Goal: Task Accomplishment & Management: Use online tool/utility

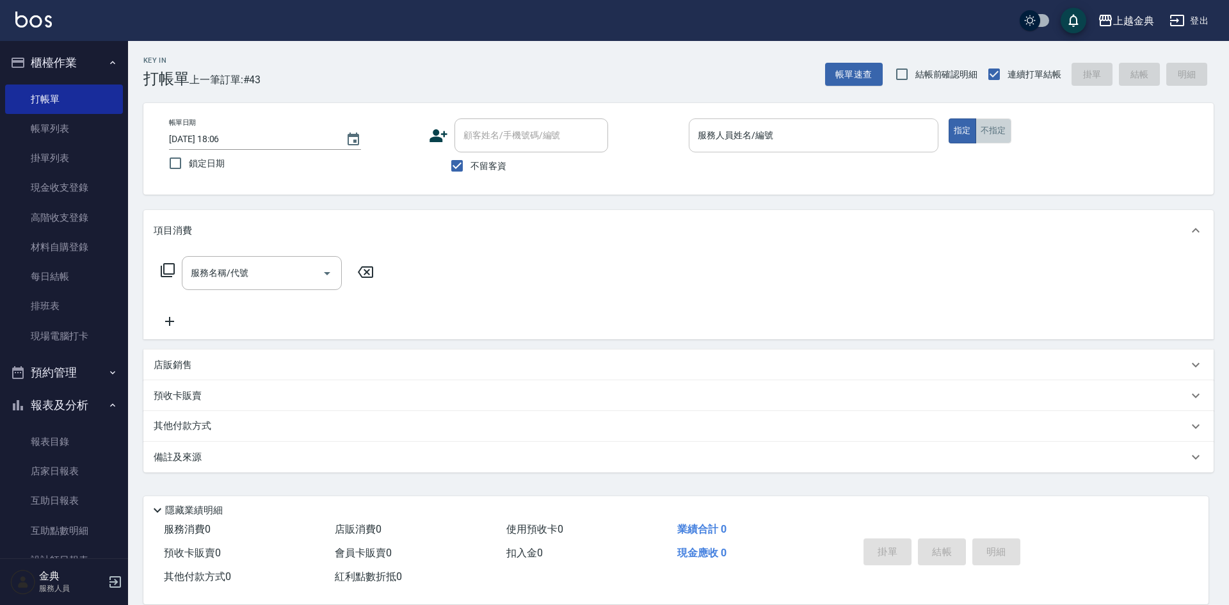
drag, startPoint x: 1002, startPoint y: 129, endPoint x: 914, endPoint y: 140, distance: 88.4
click at [1001, 129] on button "不指定" at bounding box center [993, 130] width 36 height 25
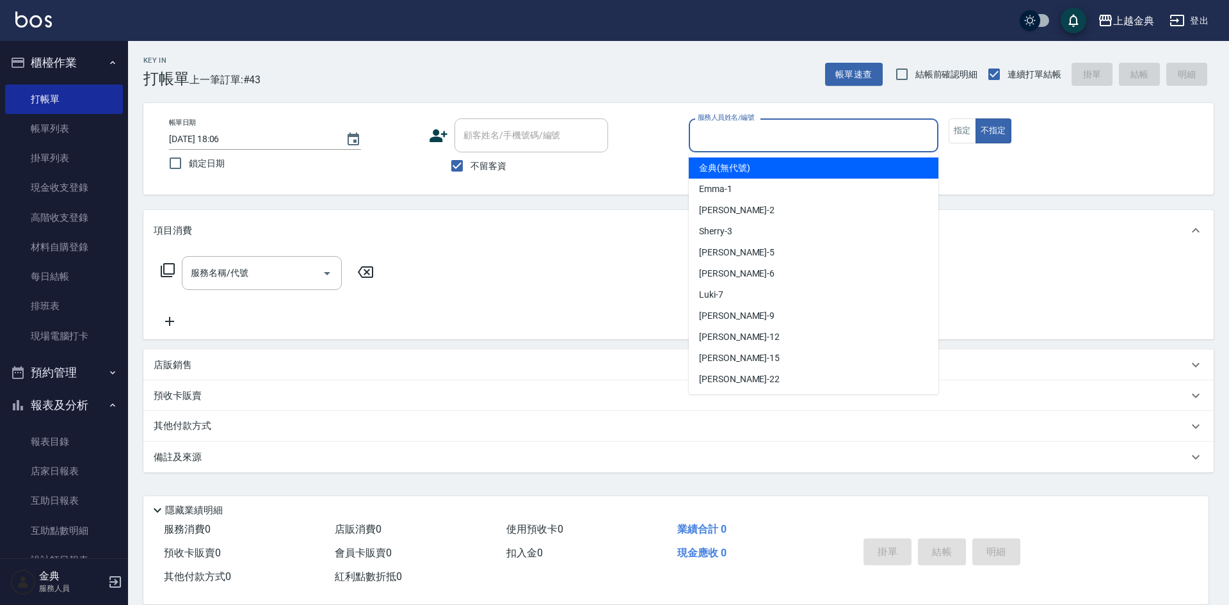
click at [909, 141] on input "服務人員姓名/編號" at bounding box center [813, 135] width 238 height 22
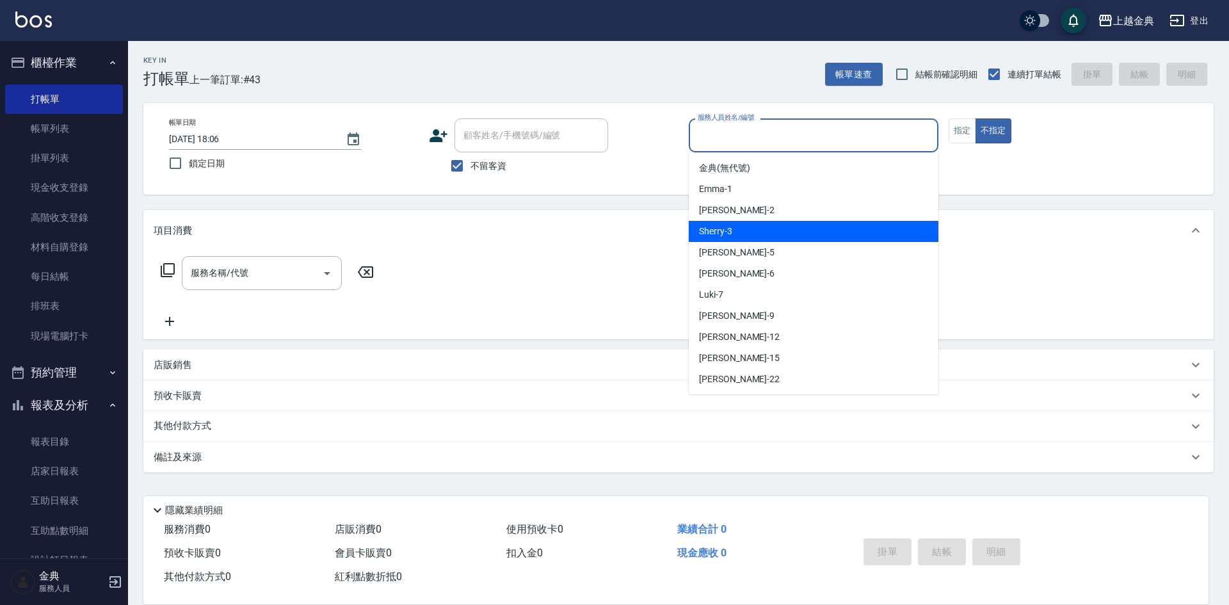
click at [756, 235] on div "Sherry -3" at bounding box center [814, 231] width 250 height 21
type input "Sherry-3"
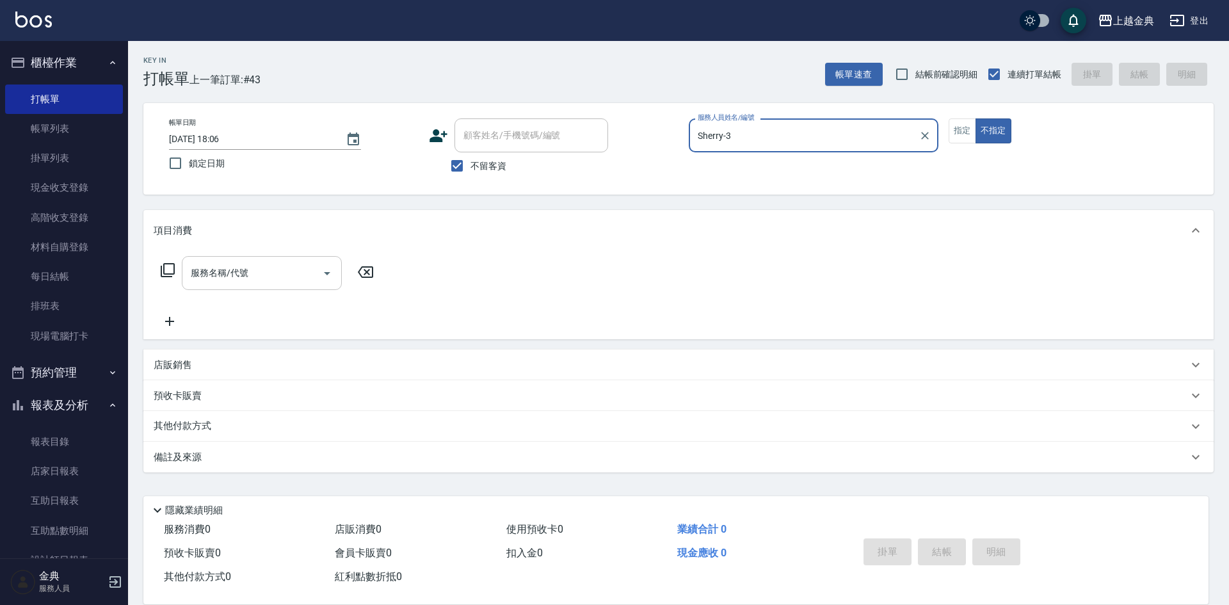
click at [266, 285] on div "服務名稱/代號" at bounding box center [262, 273] width 160 height 34
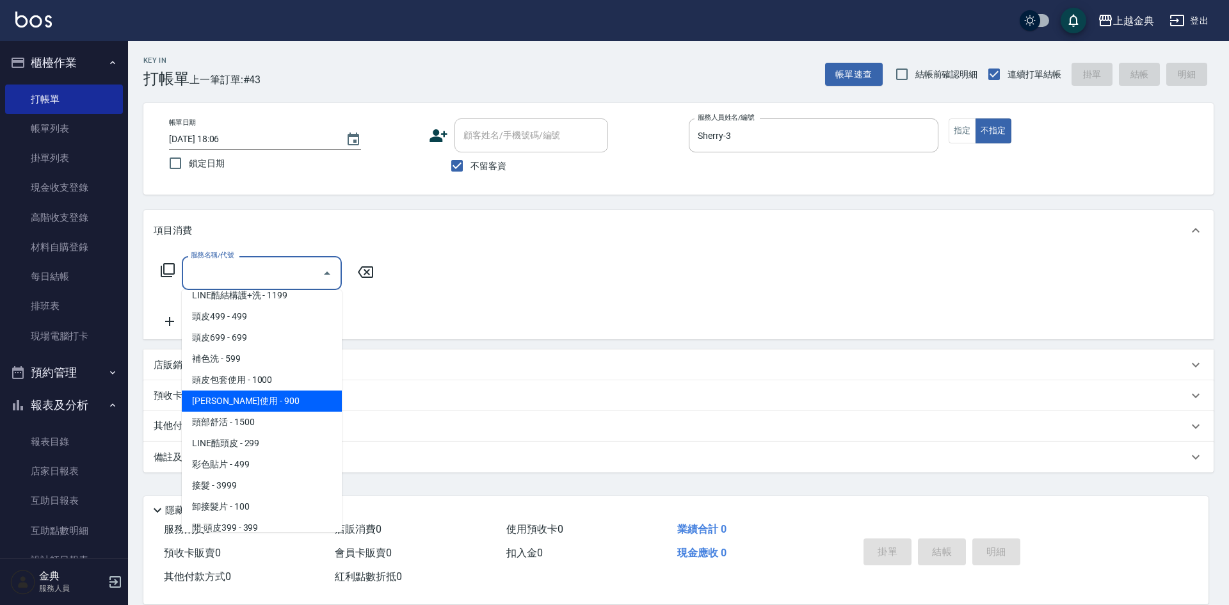
scroll to position [896, 0]
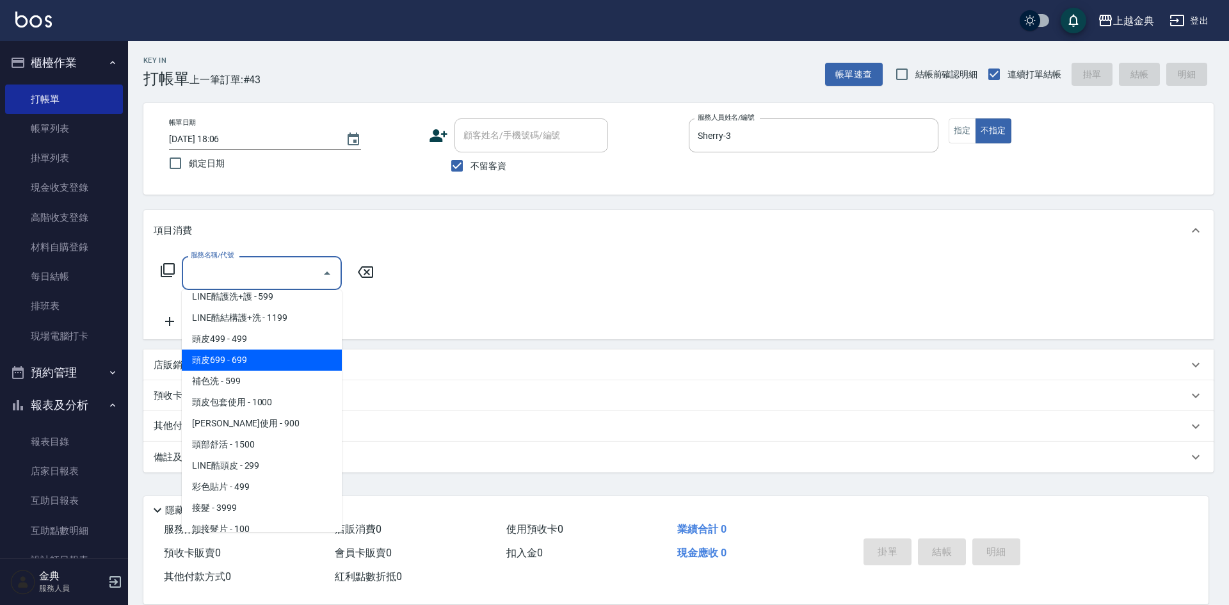
click at [278, 356] on span "頭皮699 - 699" at bounding box center [262, 359] width 160 height 21
type input "頭皮699(602)"
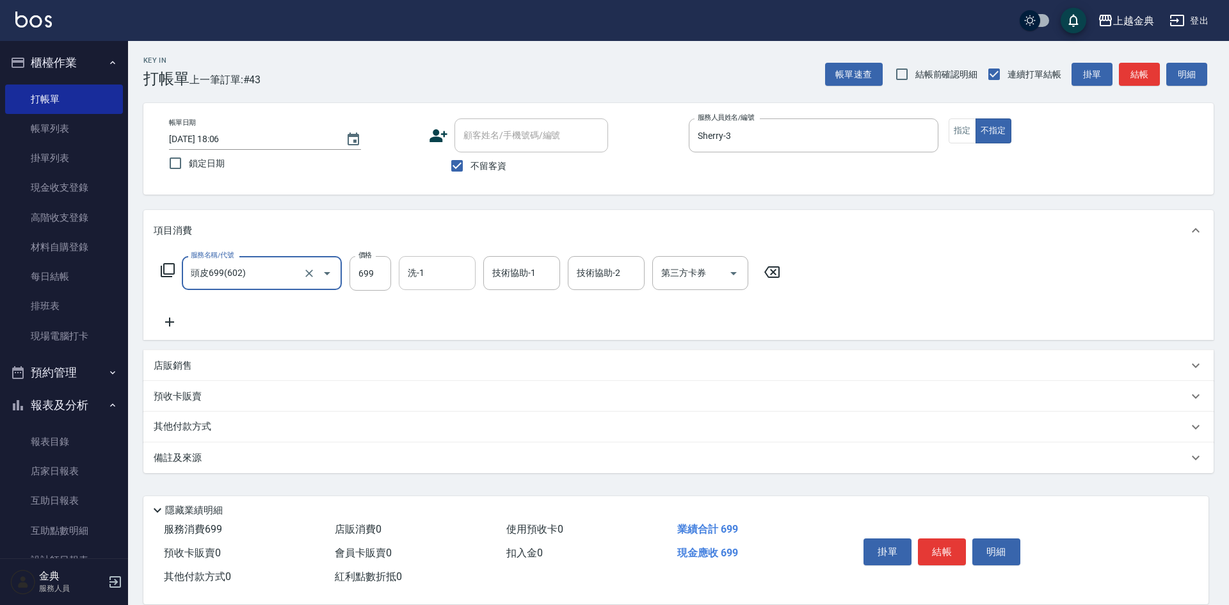
click at [404, 268] on div "洗-1" at bounding box center [437, 273] width 77 height 34
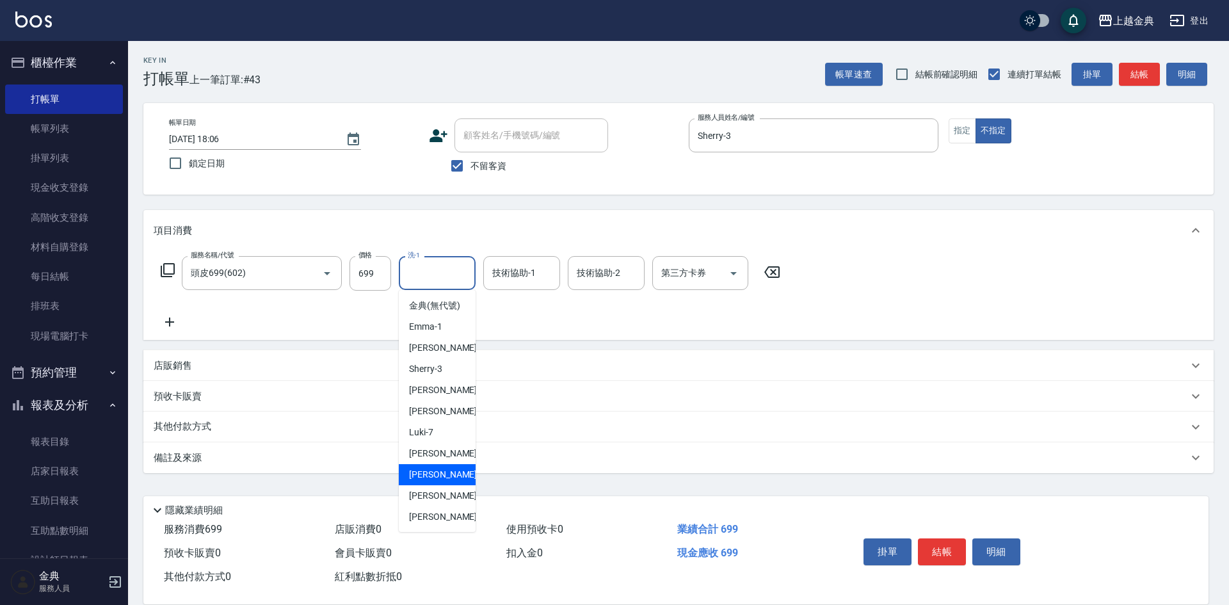
click at [442, 481] on span "[PERSON_NAME]-12" at bounding box center [449, 474] width 81 height 13
type input "[PERSON_NAME]-12"
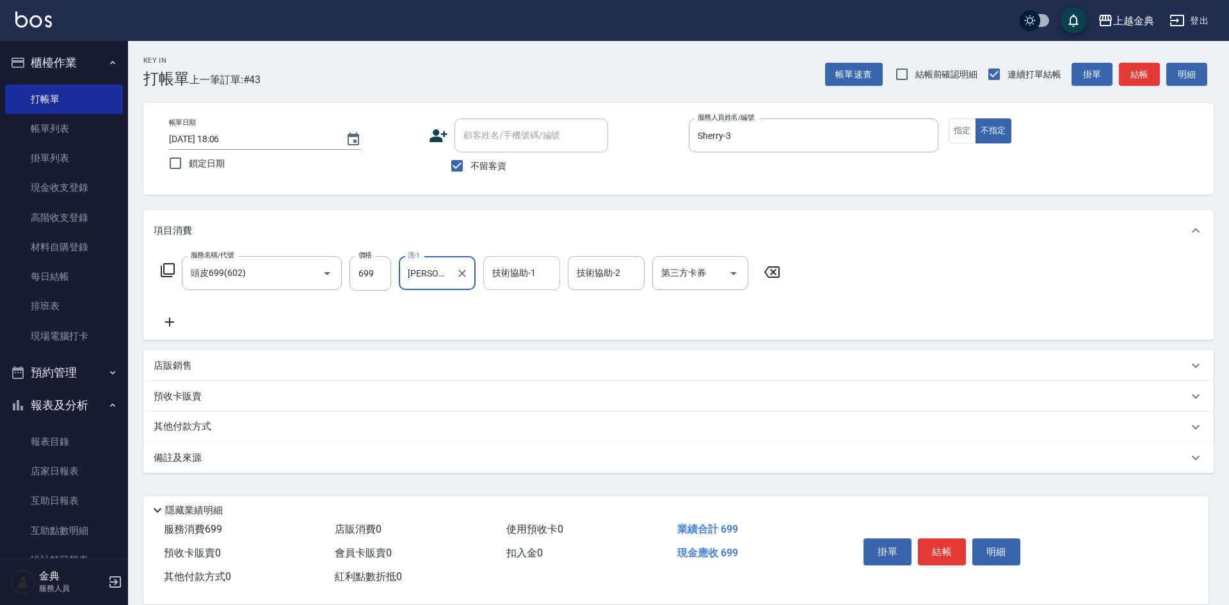
click at [500, 277] on input "技術協助-1" at bounding box center [521, 273] width 65 height 22
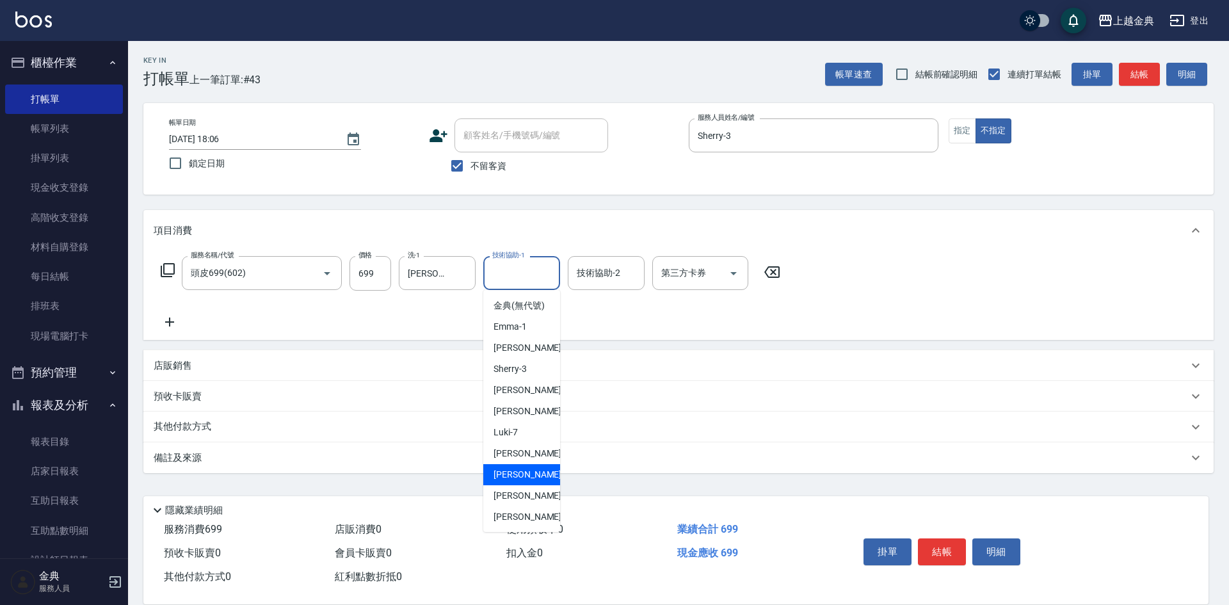
click at [540, 485] on div "[PERSON_NAME]-12" at bounding box center [521, 474] width 77 height 21
type input "[PERSON_NAME]-12"
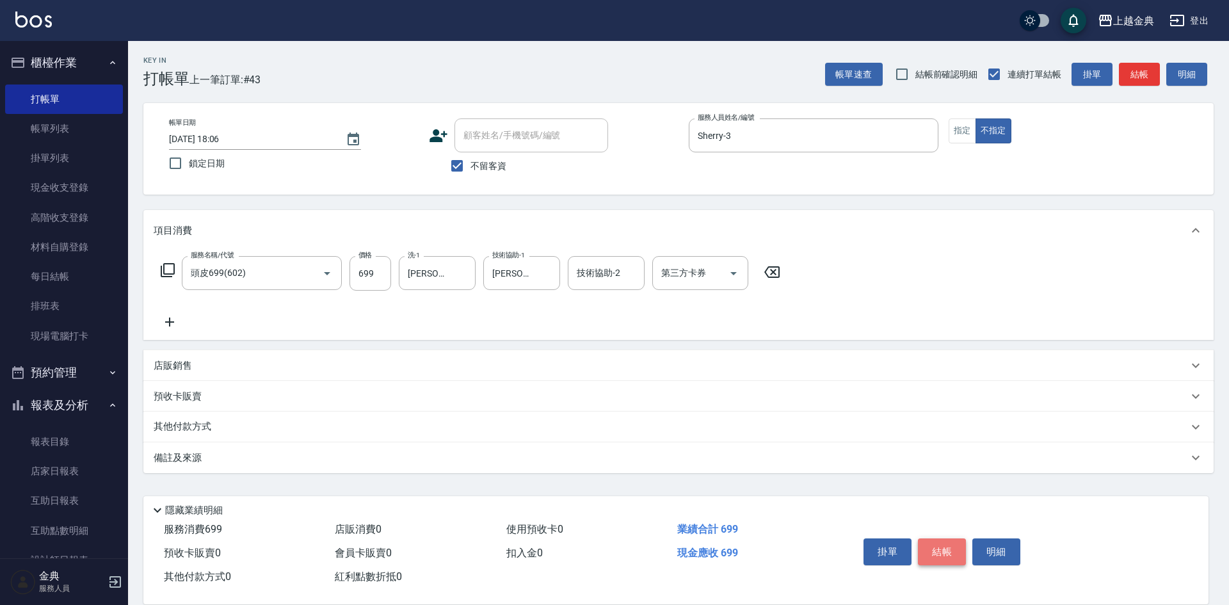
click at [948, 545] on button "結帳" at bounding box center [942, 551] width 48 height 27
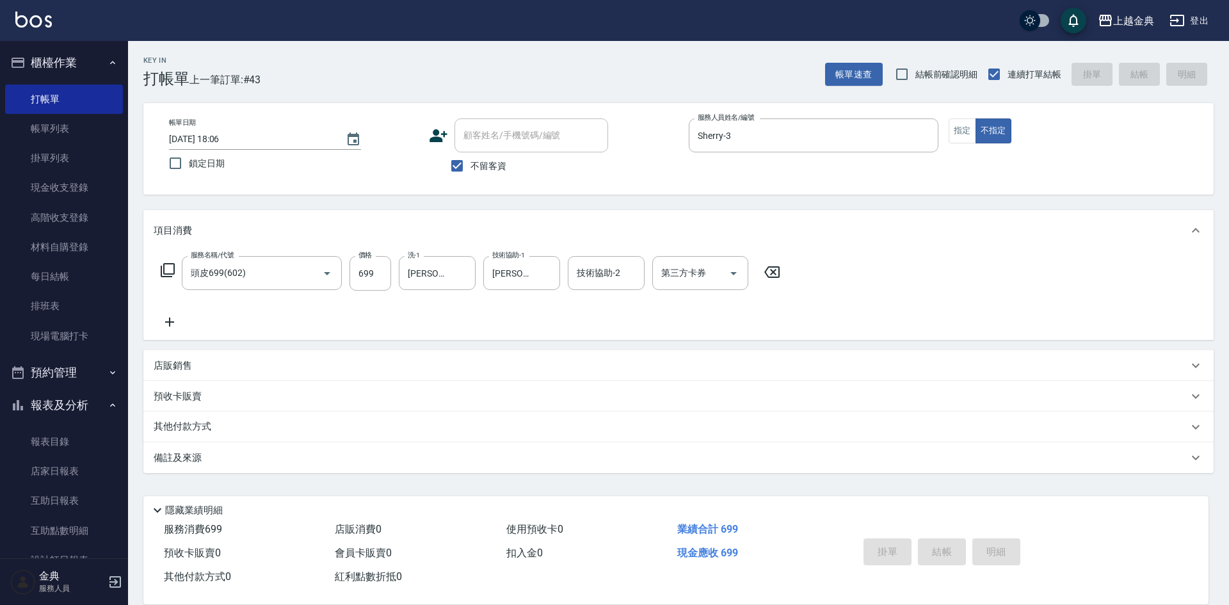
type input "[DATE] 18:53"
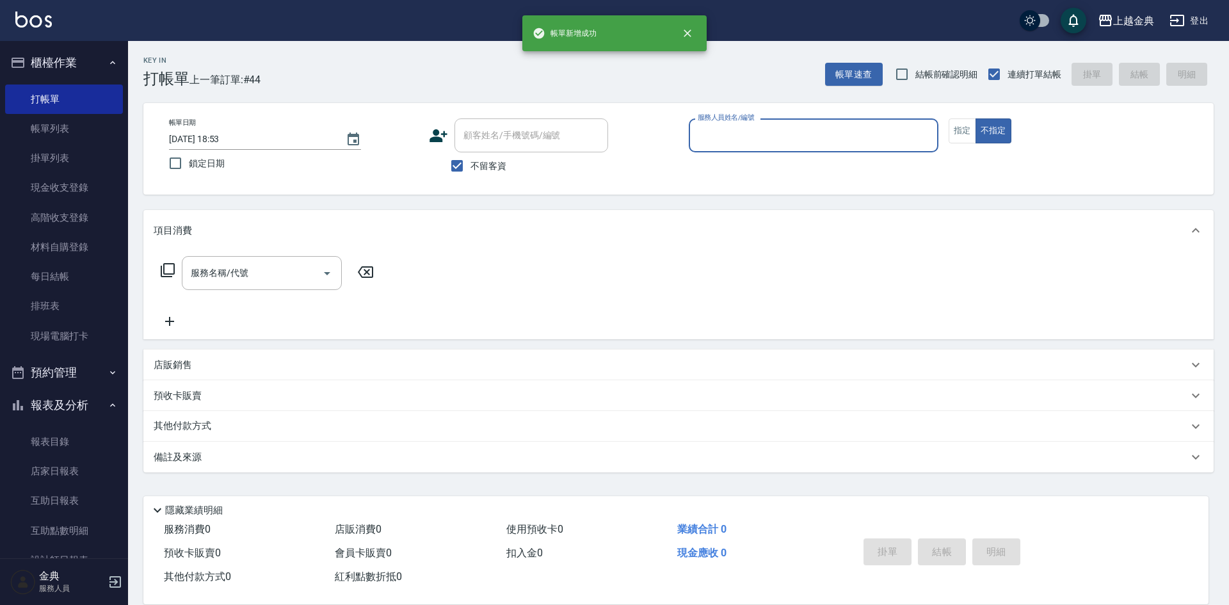
click at [824, 145] on input "服務人員姓名/編號" at bounding box center [813, 135] width 238 height 22
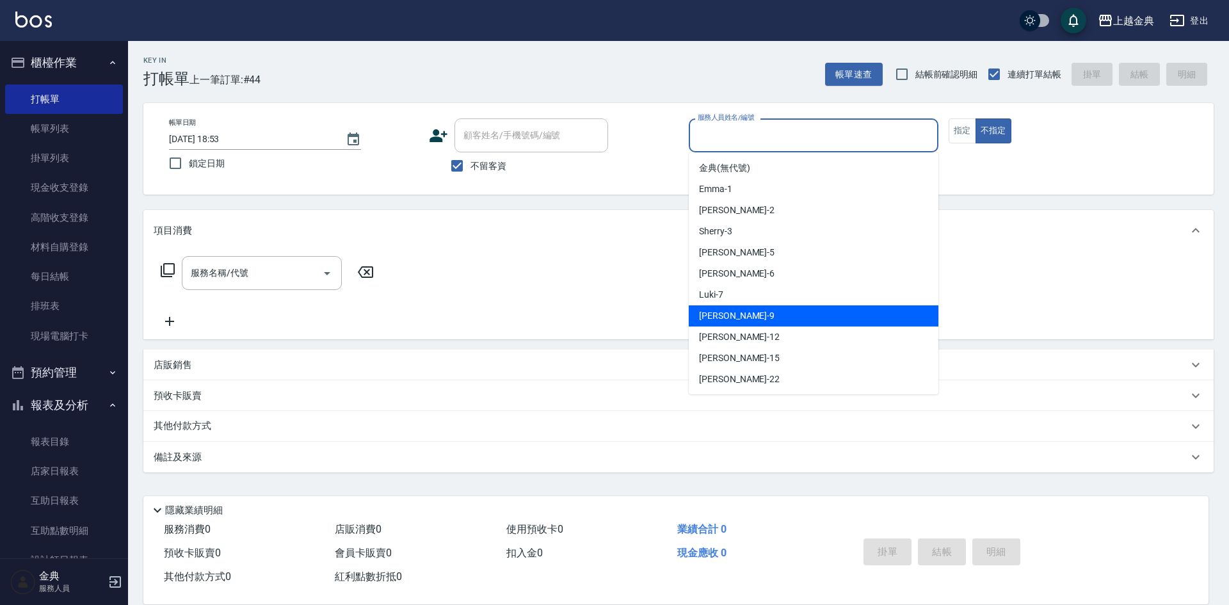
click at [727, 317] on span "[PERSON_NAME] -9" at bounding box center [737, 315] width 76 height 13
type input "[PERSON_NAME]-9"
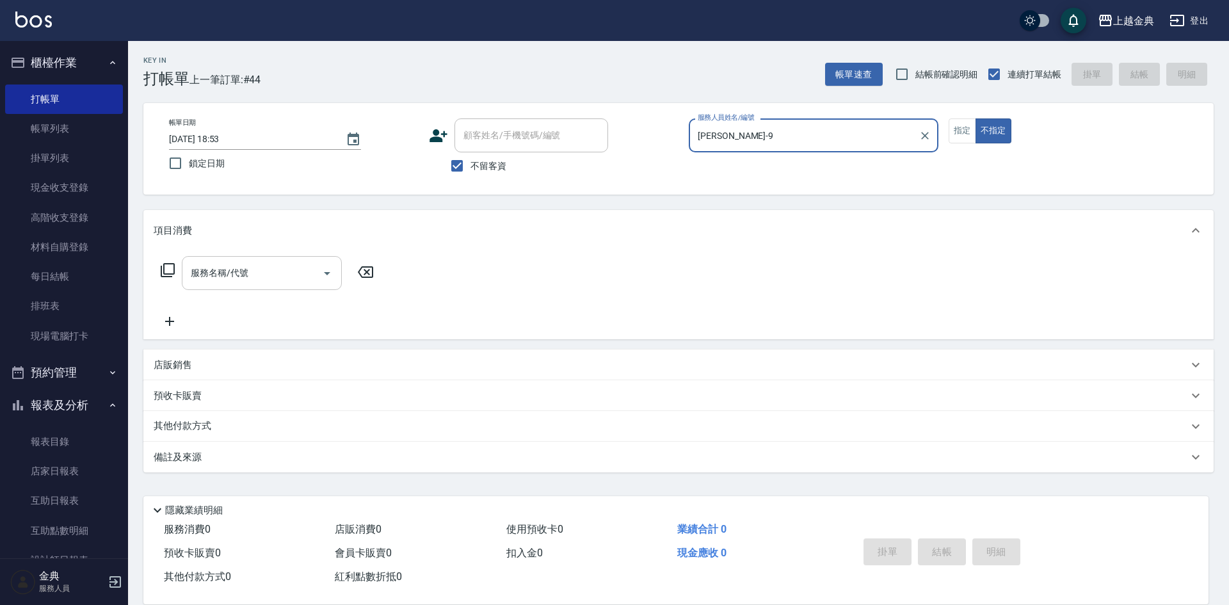
click at [252, 271] on input "服務名稱/代號" at bounding box center [252, 273] width 129 height 22
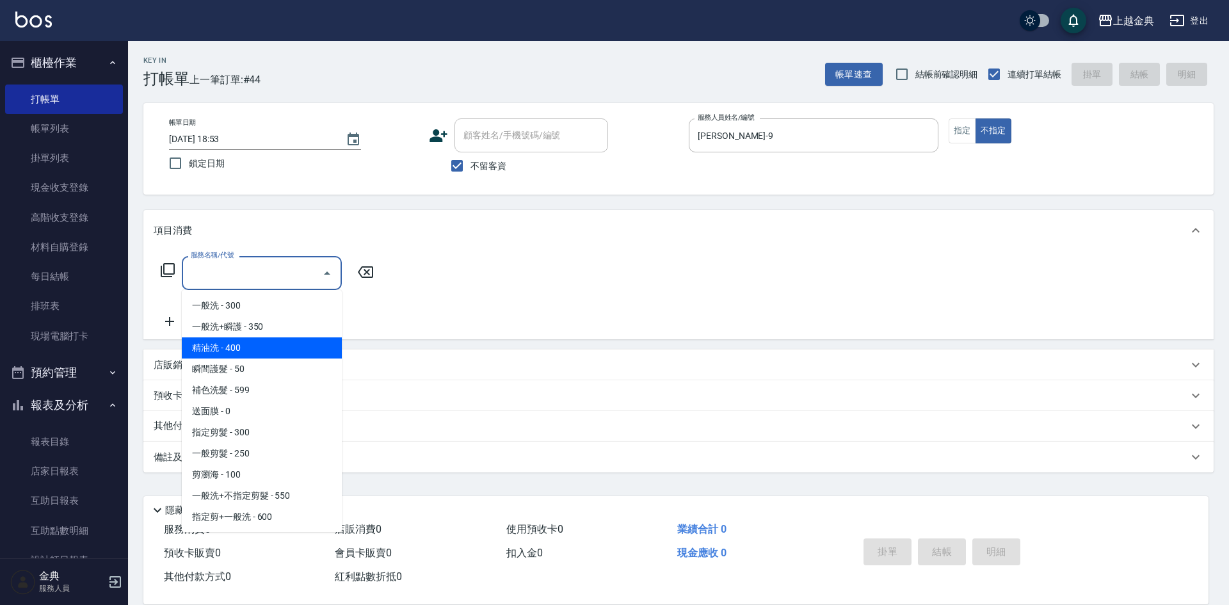
click at [253, 353] on span "精油洗 - 400" at bounding box center [262, 347] width 160 height 21
type input "精油洗(102)"
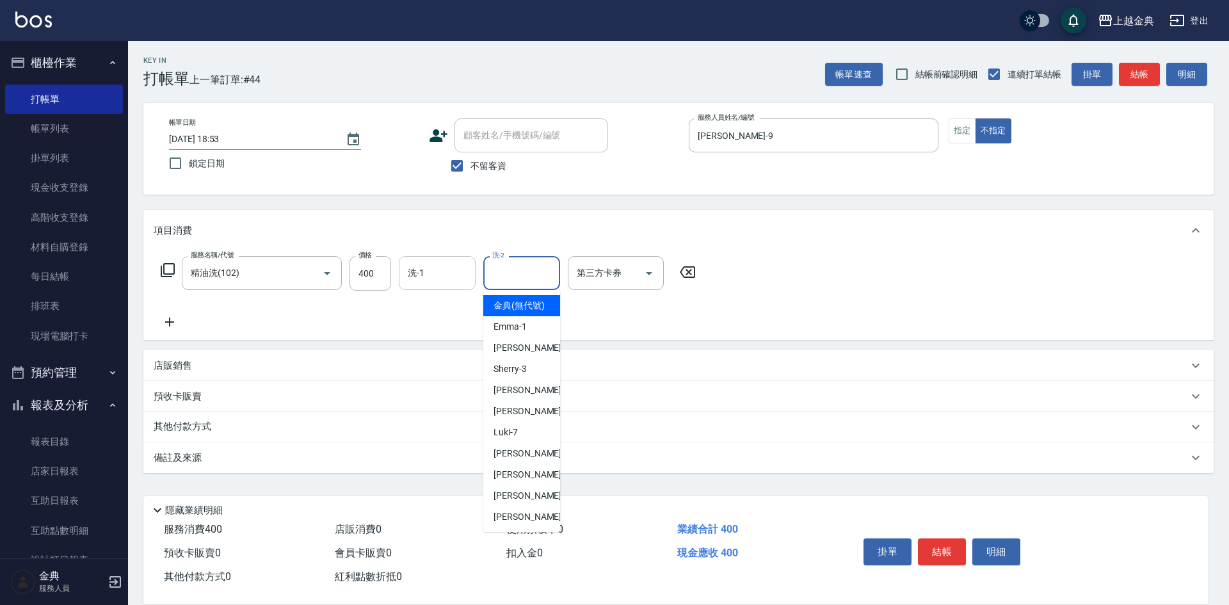
click at [492, 264] on div "洗-2 洗-2" at bounding box center [521, 273] width 77 height 34
click at [450, 271] on input "洗-1" at bounding box center [436, 273] width 65 height 22
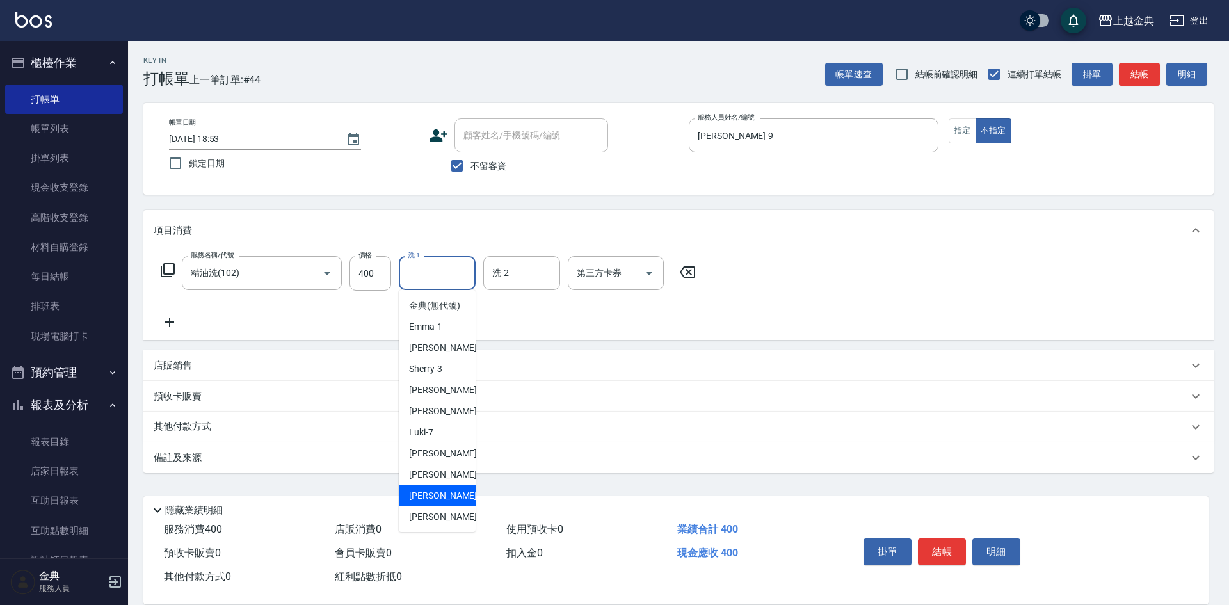
click at [438, 485] on div "[PERSON_NAME]-12" at bounding box center [437, 474] width 77 height 21
type input "[PERSON_NAME]-12"
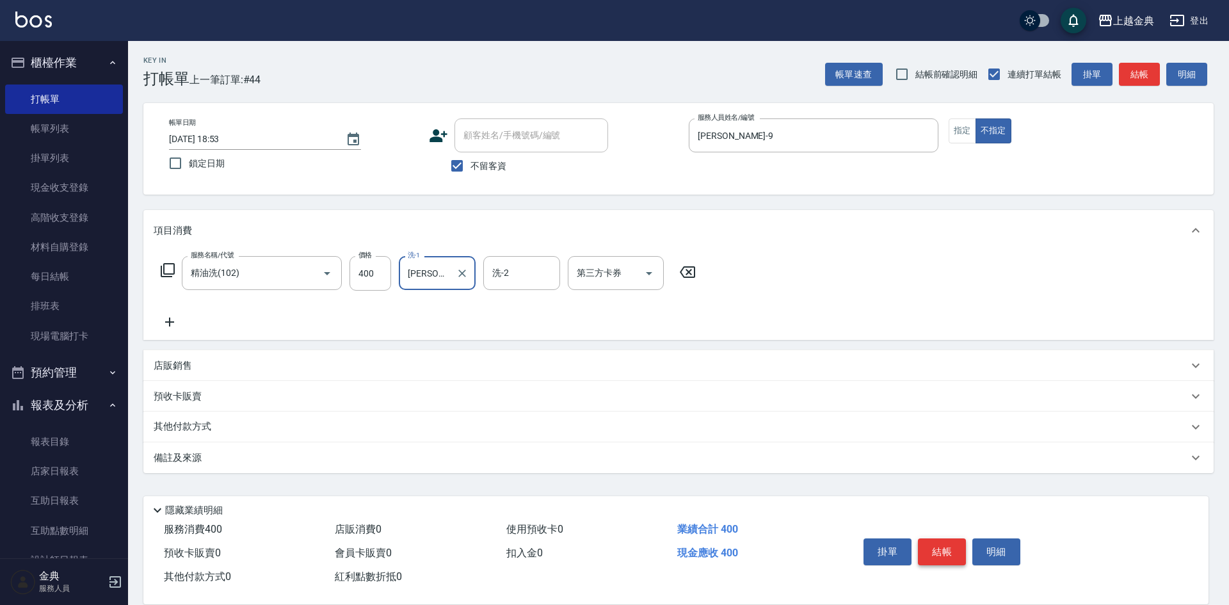
click at [936, 545] on button "結帳" at bounding box center [942, 551] width 48 height 27
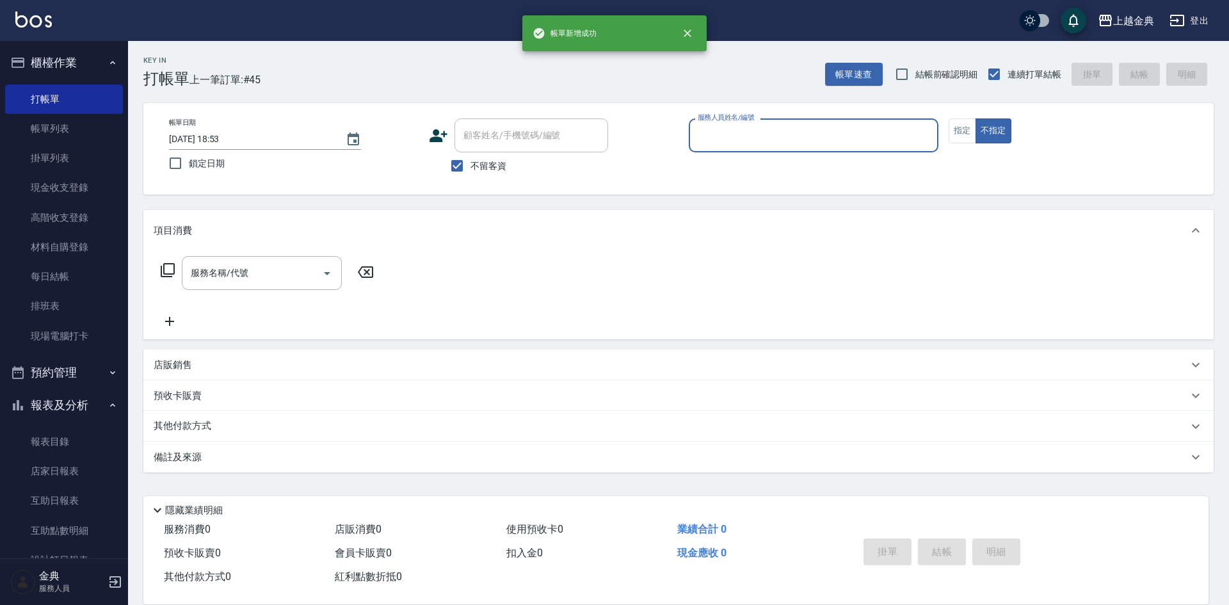
click at [831, 129] on input "服務人員姓名/編號" at bounding box center [813, 135] width 238 height 22
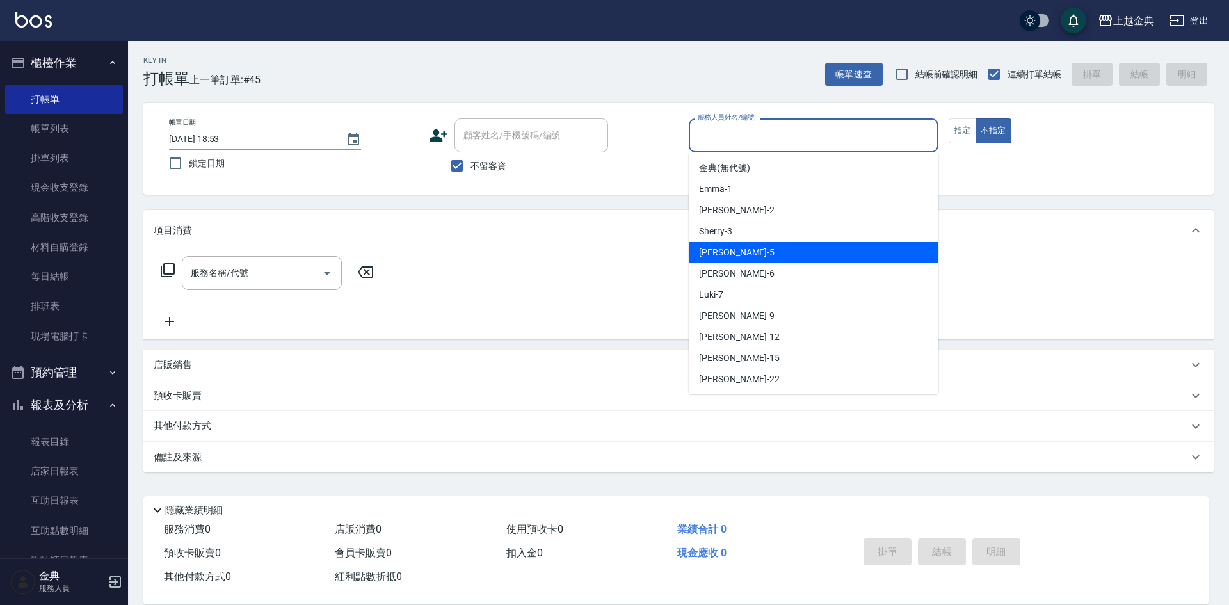
click at [714, 249] on span "[PERSON_NAME] -5" at bounding box center [737, 252] width 76 height 13
type input "[PERSON_NAME]-5"
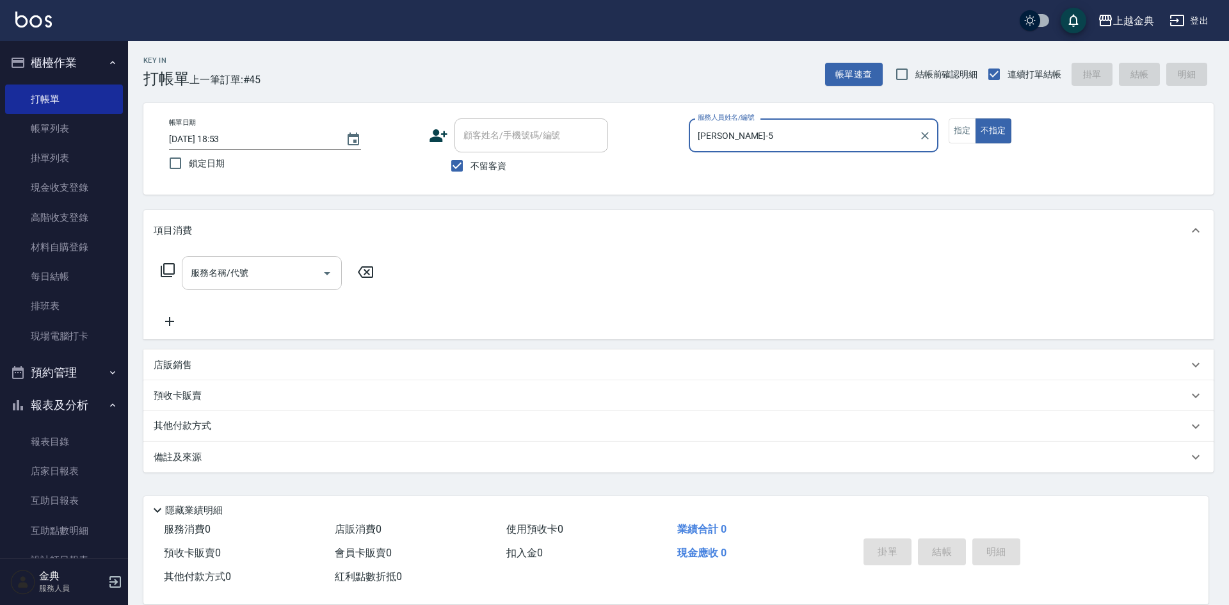
click at [301, 278] on input "服務名稱/代號" at bounding box center [252, 273] width 129 height 22
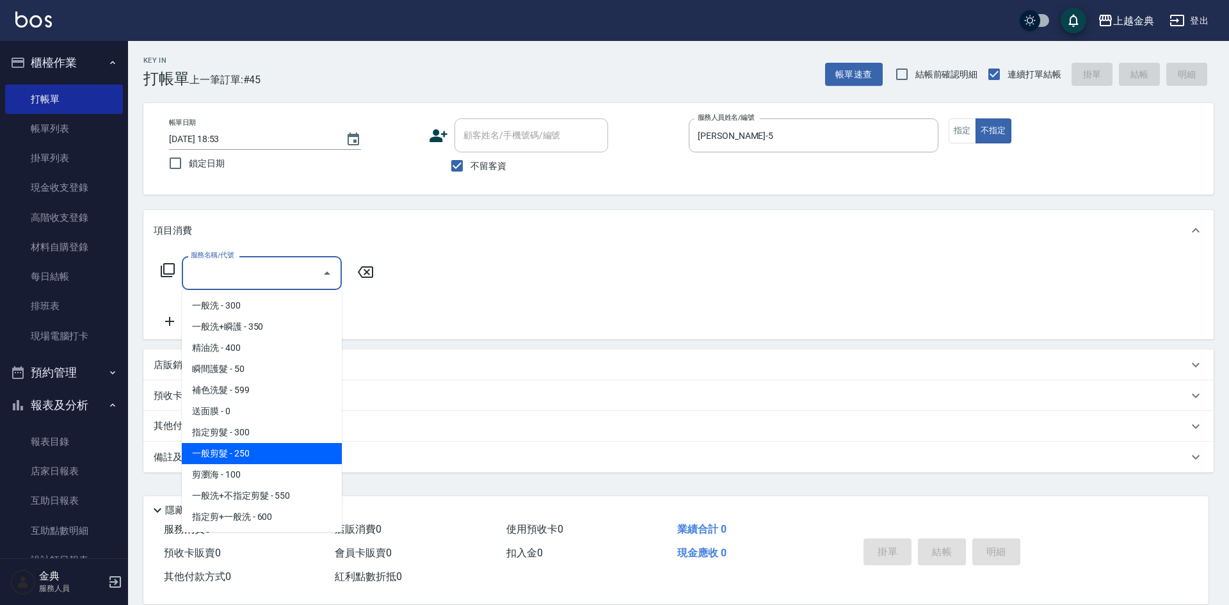
click at [266, 457] on span "一般剪髮 - 250" at bounding box center [262, 453] width 160 height 21
type input "一般剪髮(200)"
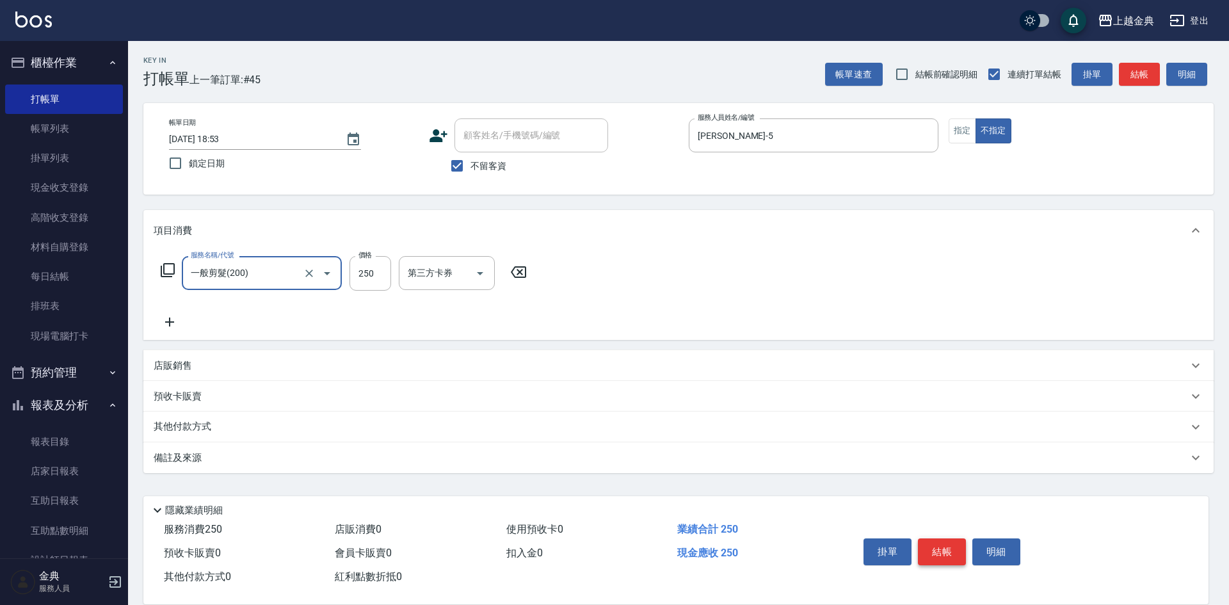
click at [943, 546] on button "結帳" at bounding box center [942, 551] width 48 height 27
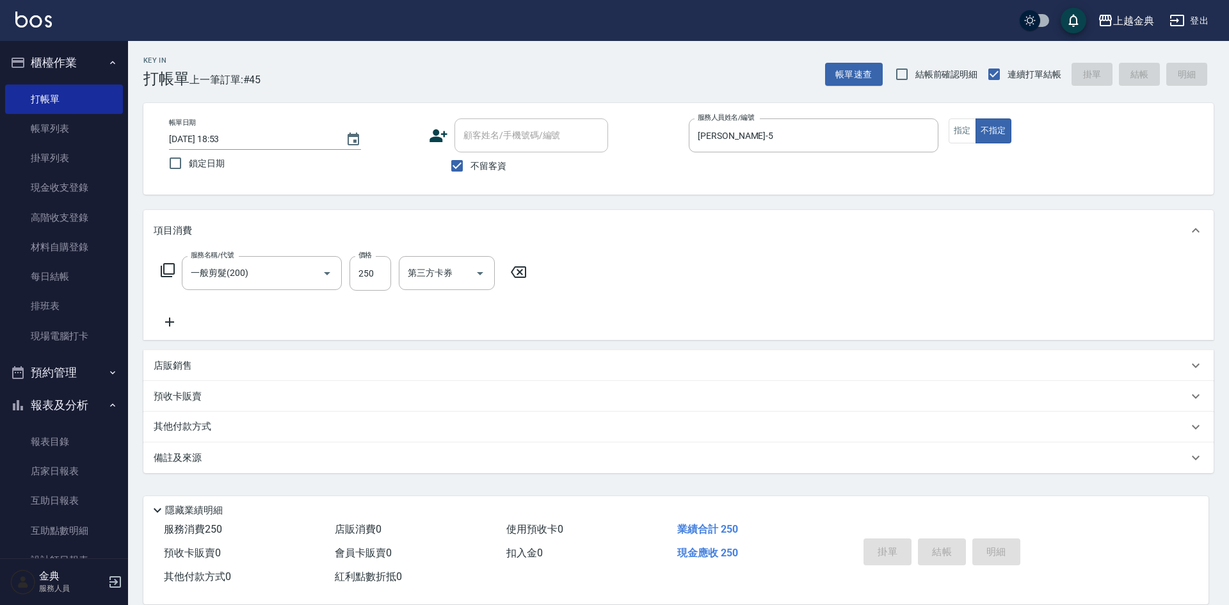
type input "[DATE] 18:54"
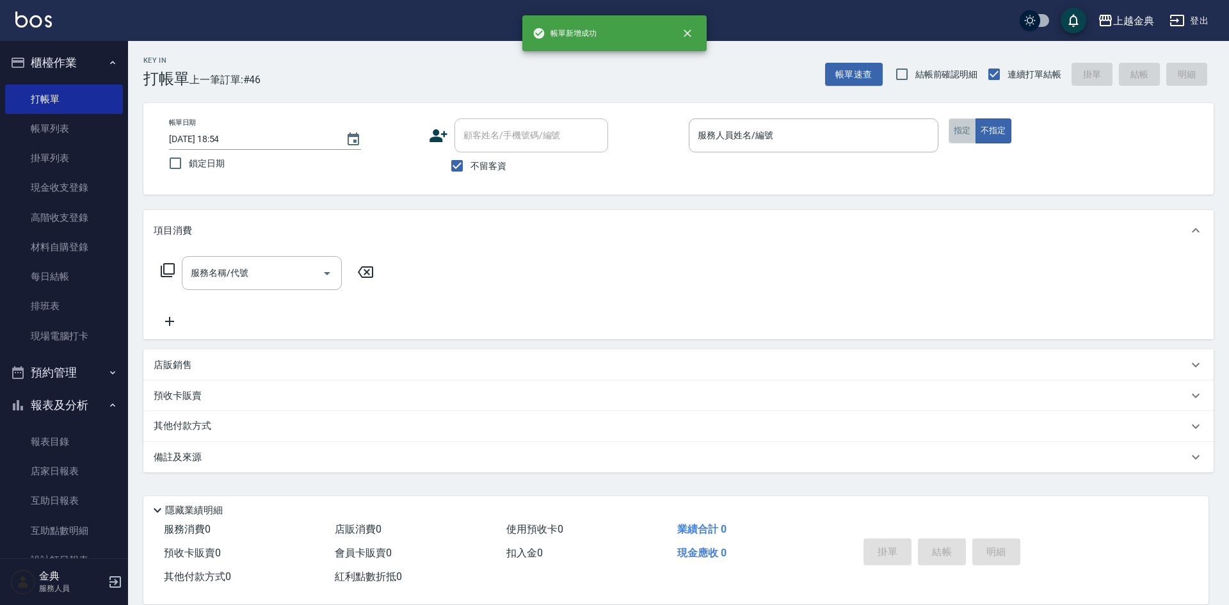
click at [961, 128] on button "指定" at bounding box center [962, 130] width 28 height 25
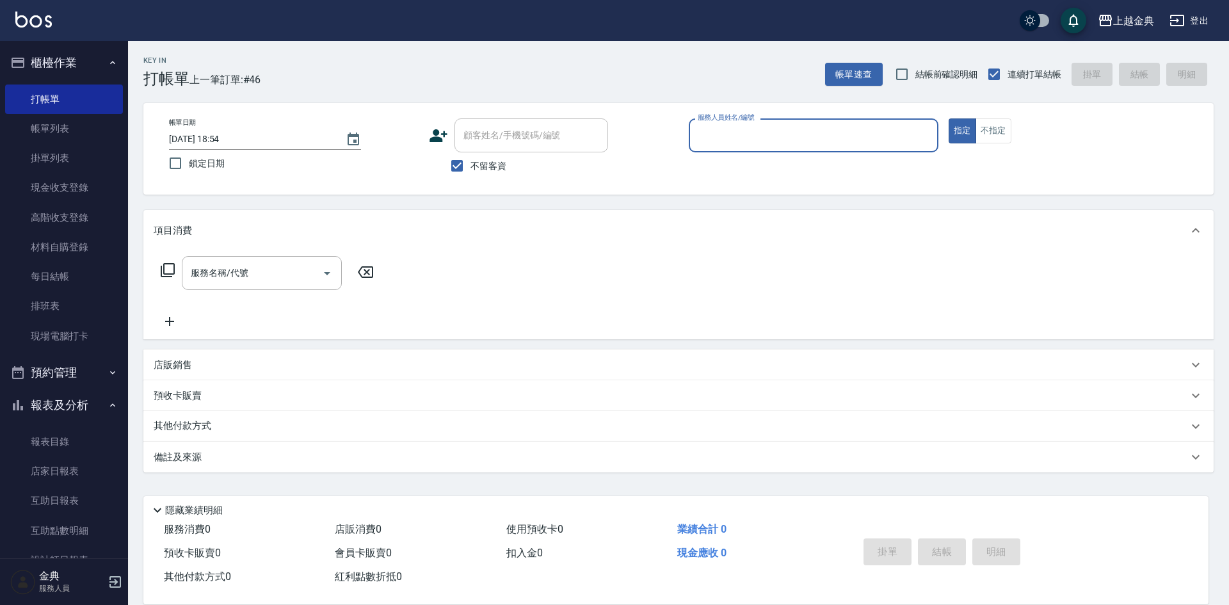
click at [888, 135] on input "服務人員姓名/編號" at bounding box center [813, 135] width 238 height 22
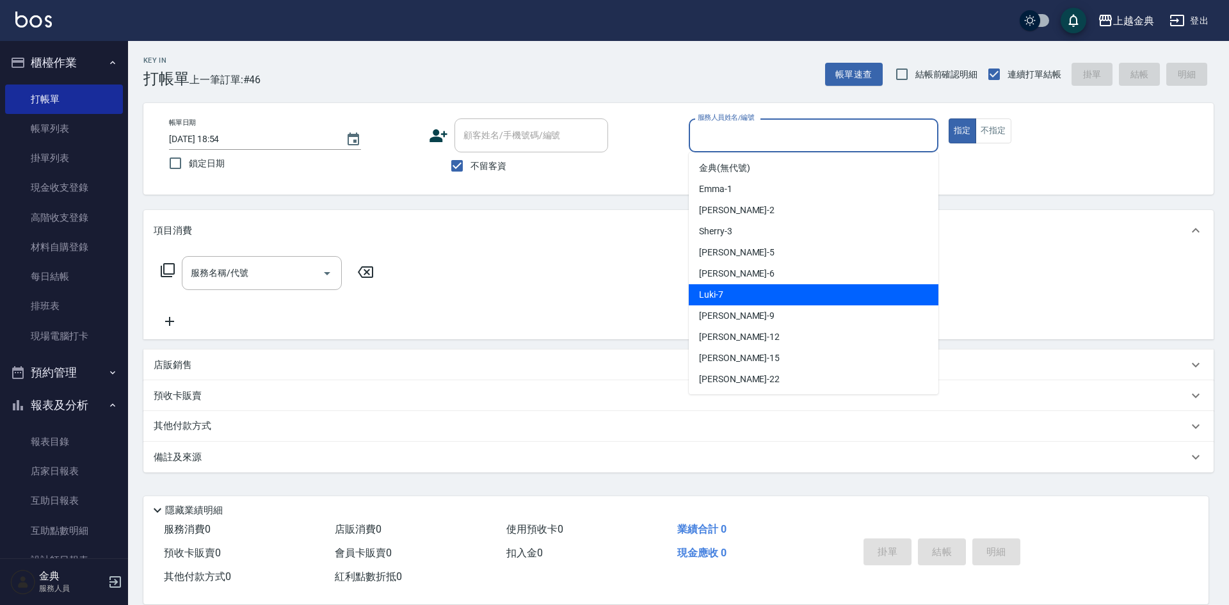
click at [730, 291] on div "Luki -7" at bounding box center [814, 294] width 250 height 21
type input "Luki-7"
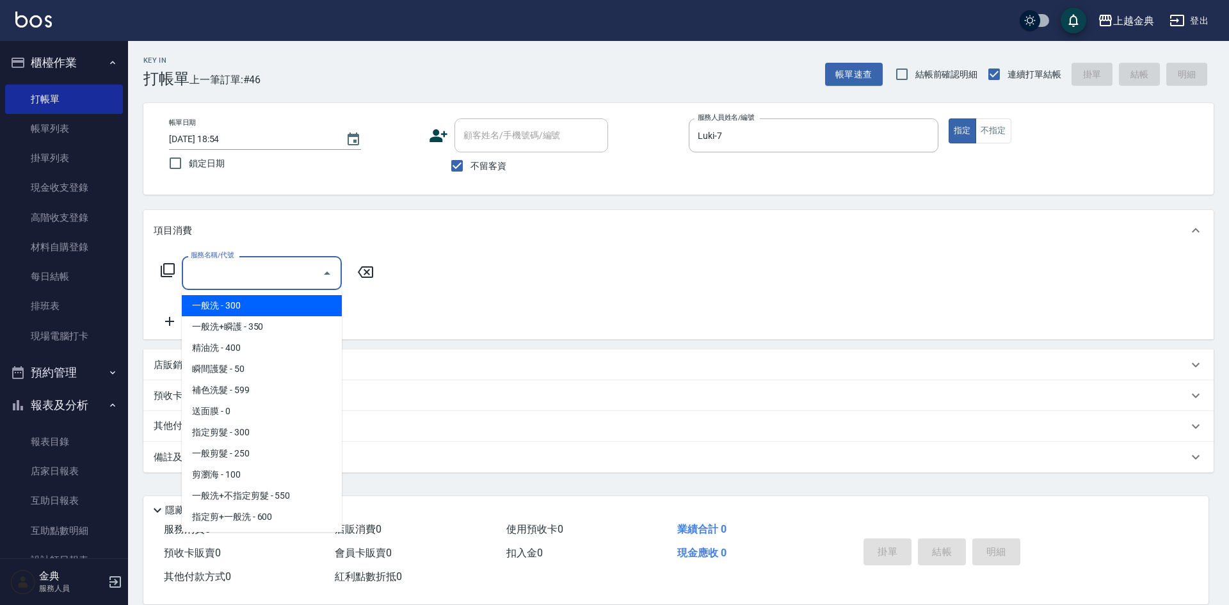
click at [296, 271] on input "服務名稱/代號" at bounding box center [252, 273] width 129 height 22
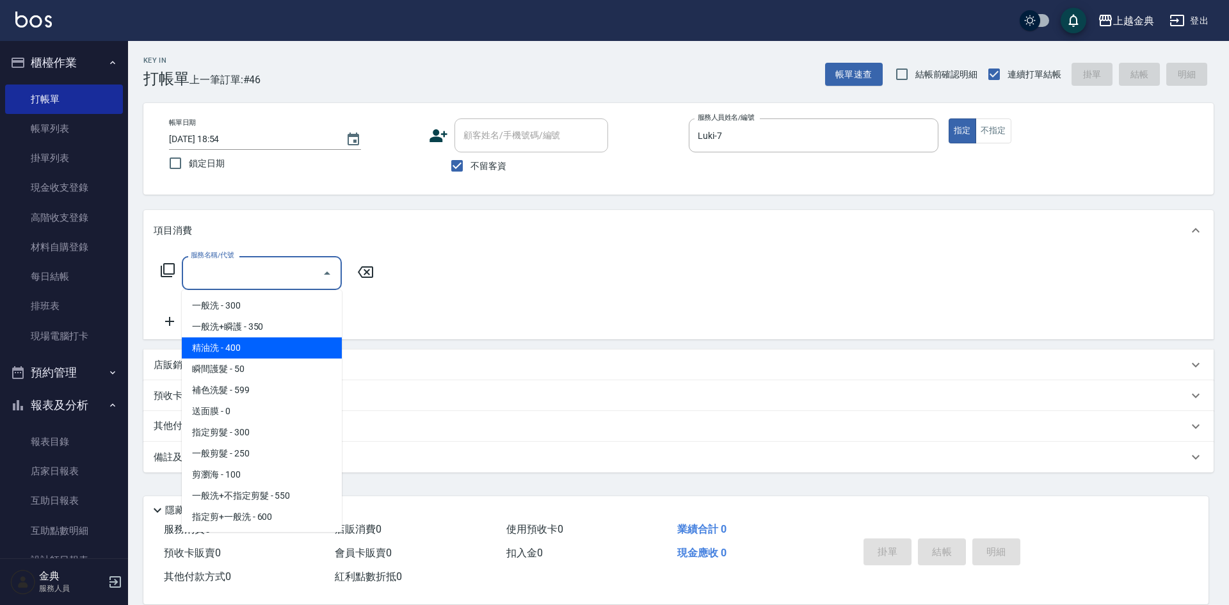
click at [259, 357] on span "精油洗 - 400" at bounding box center [262, 347] width 160 height 21
type input "精油洗(102)"
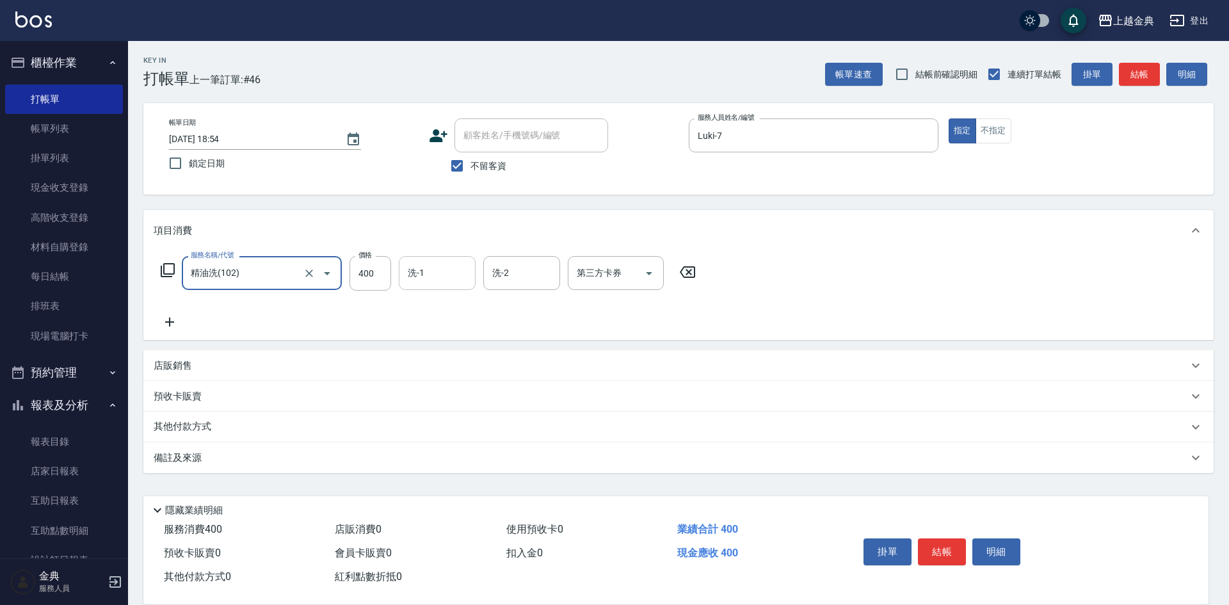
click at [406, 274] on input "洗-1" at bounding box center [436, 273] width 65 height 22
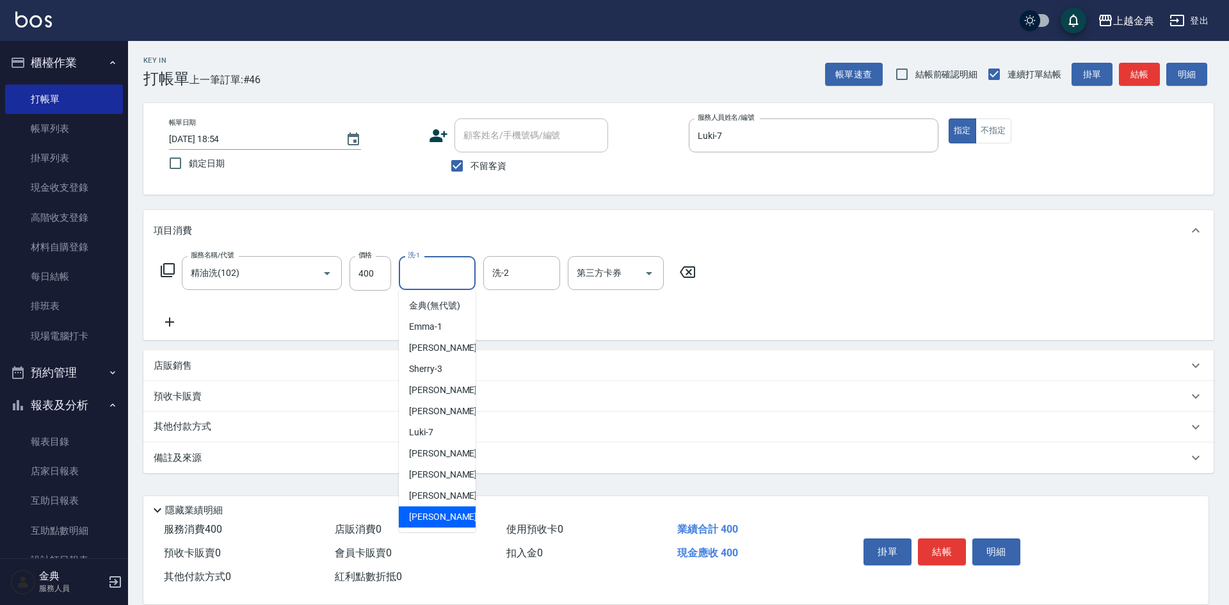
click at [431, 524] on span "[PERSON_NAME] -22" at bounding box center [449, 516] width 81 height 13
type input "[PERSON_NAME]-22"
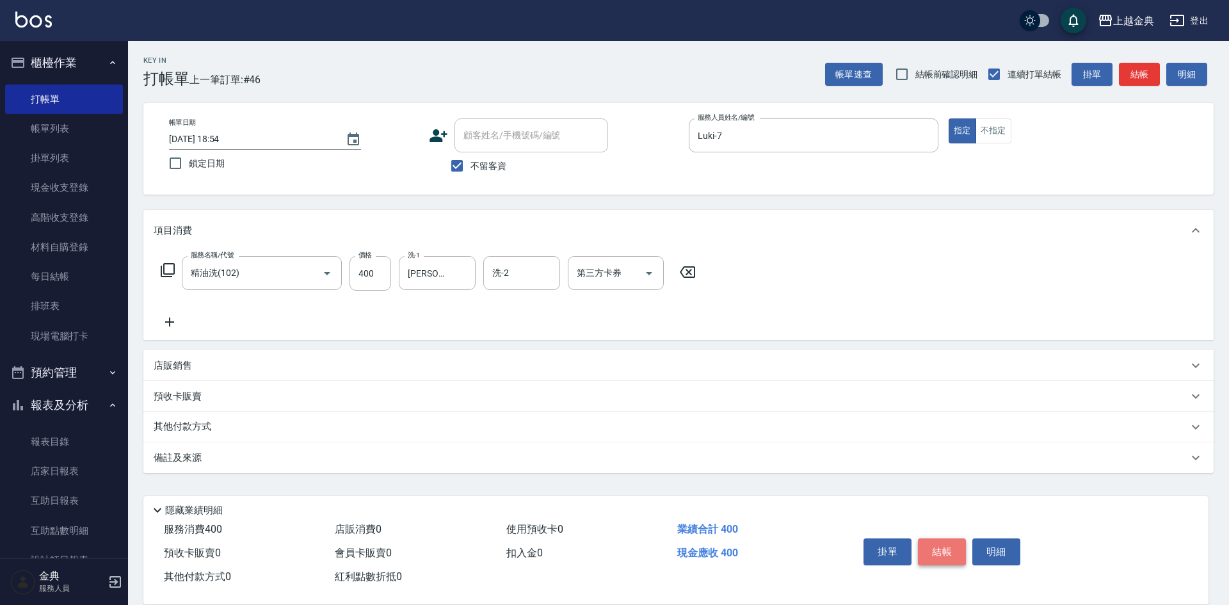
click at [933, 540] on button "結帳" at bounding box center [942, 551] width 48 height 27
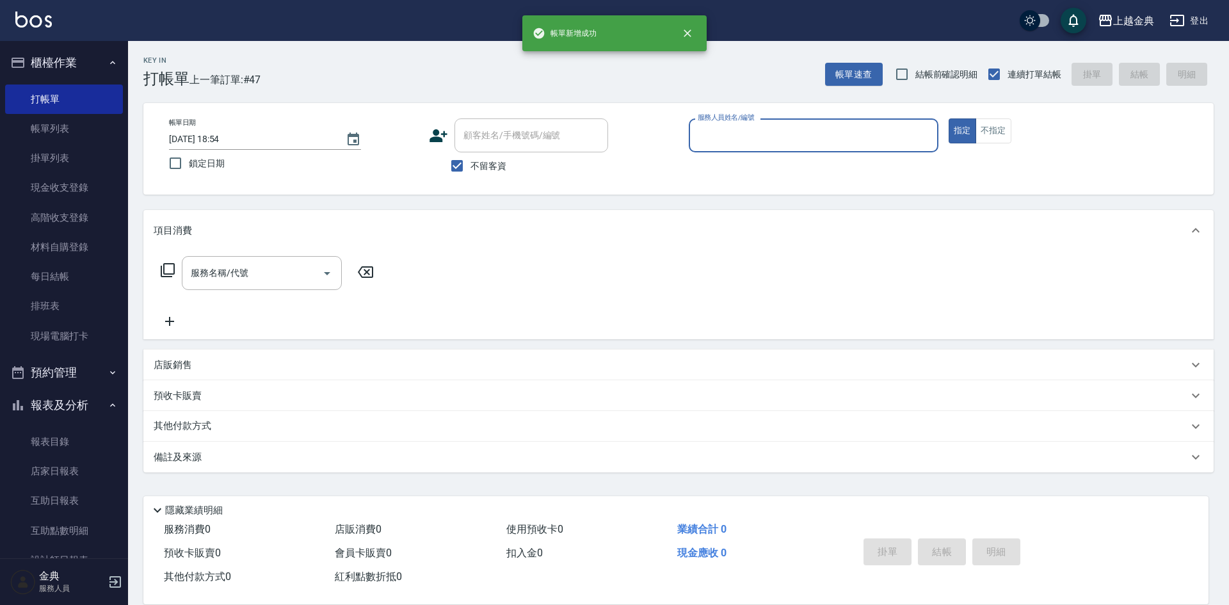
click at [883, 136] on input "服務人員姓名/編號" at bounding box center [813, 135] width 238 height 22
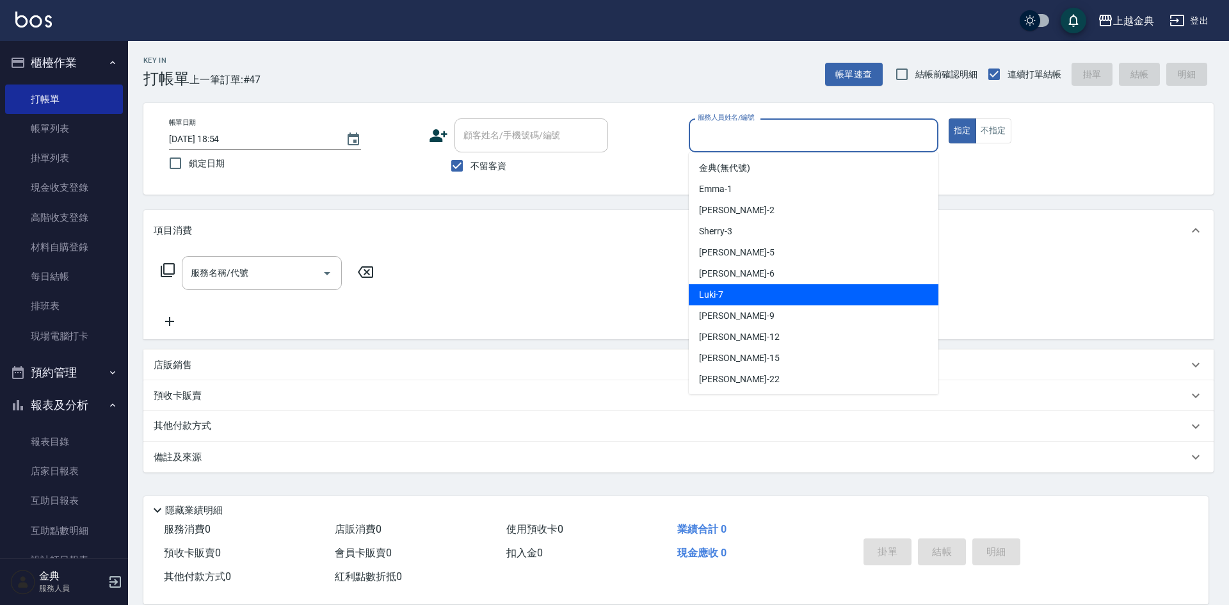
click at [738, 292] on div "Luki -7" at bounding box center [814, 294] width 250 height 21
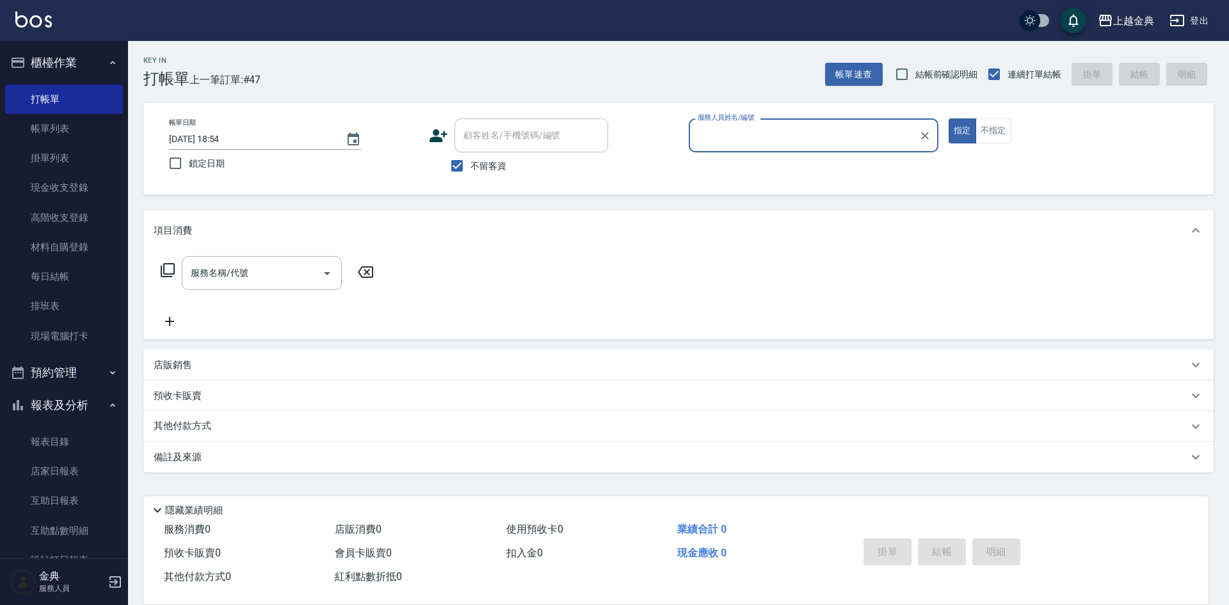
type input "Luki-7"
click at [270, 269] on input "服務名稱/代號" at bounding box center [252, 273] width 129 height 22
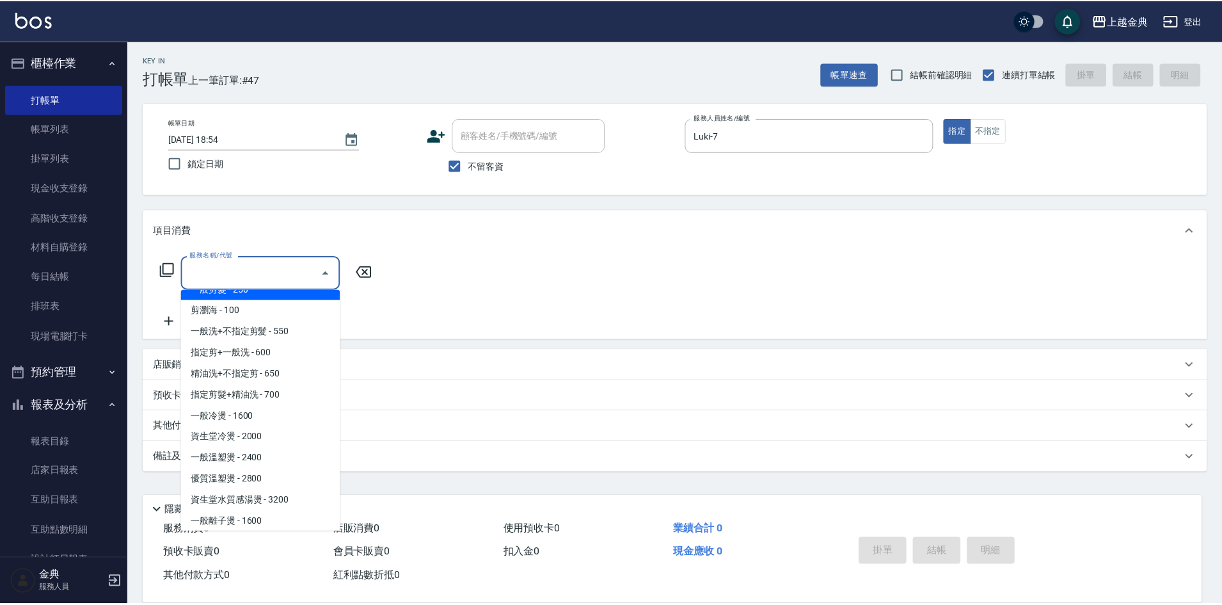
scroll to position [192, 0]
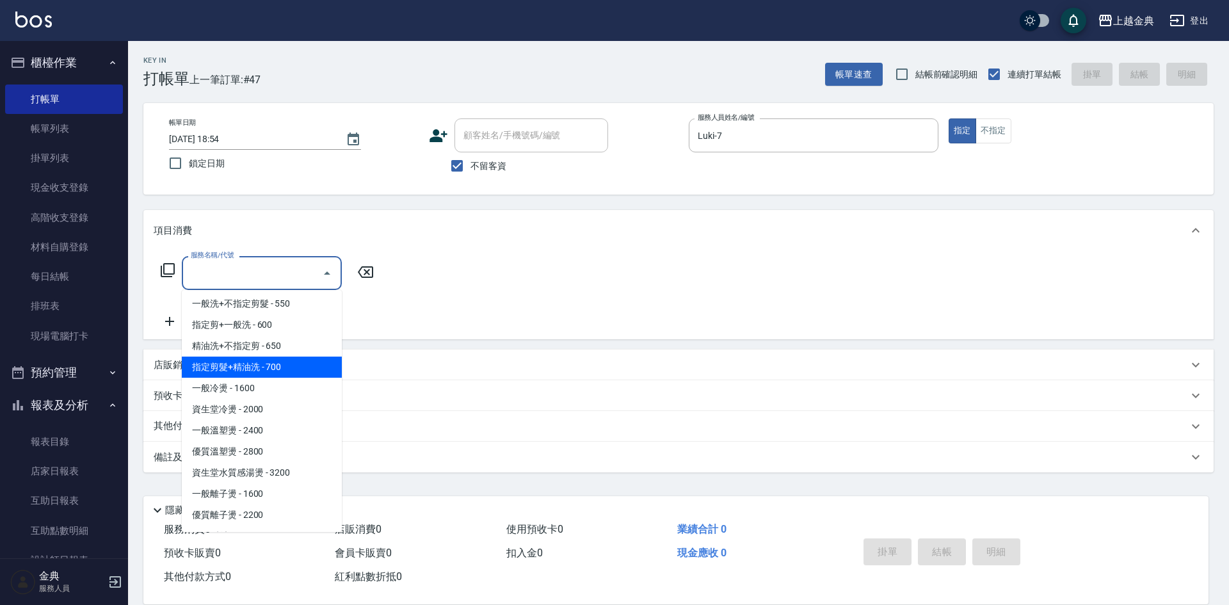
click at [285, 367] on span "指定剪髮+精油洗 - 700" at bounding box center [262, 366] width 160 height 21
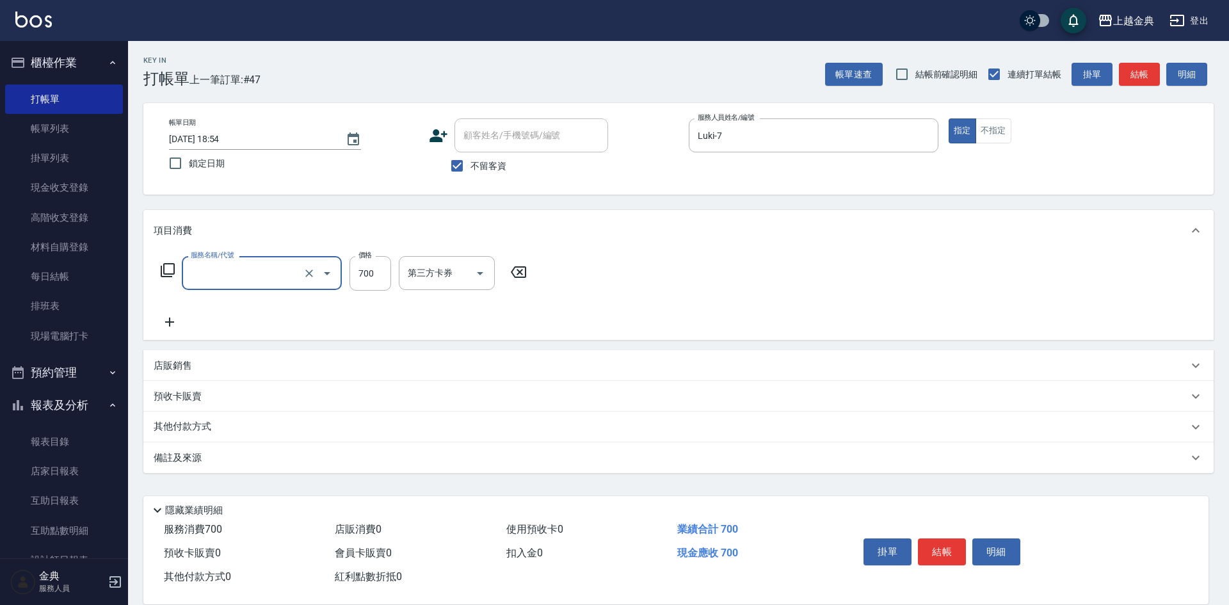
type input "指定剪髮+精油洗(207)"
click at [417, 273] on input "洗-1" at bounding box center [436, 273] width 65 height 22
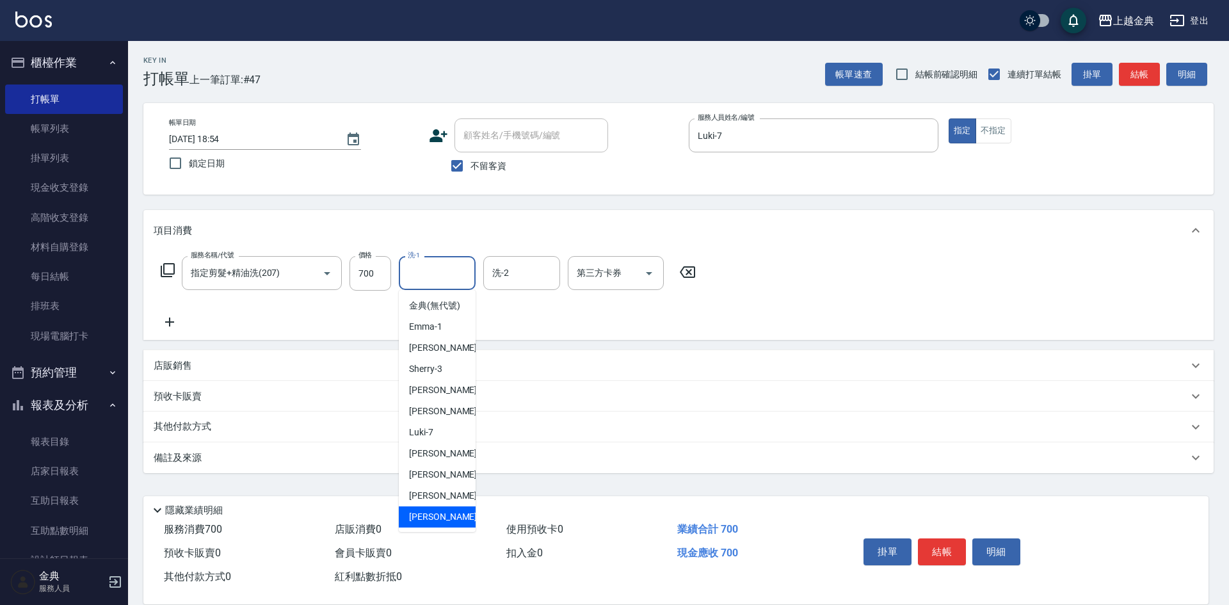
click at [435, 525] on div "[PERSON_NAME] -22" at bounding box center [437, 516] width 77 height 21
type input "[PERSON_NAME]-22"
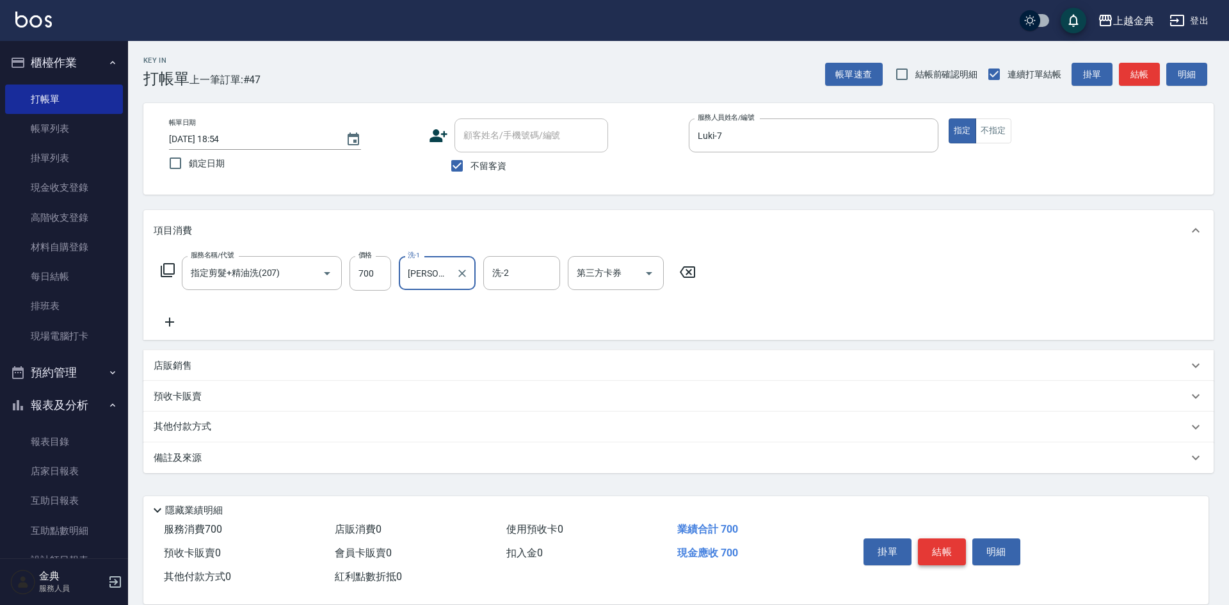
click at [947, 542] on button "結帳" at bounding box center [942, 551] width 48 height 27
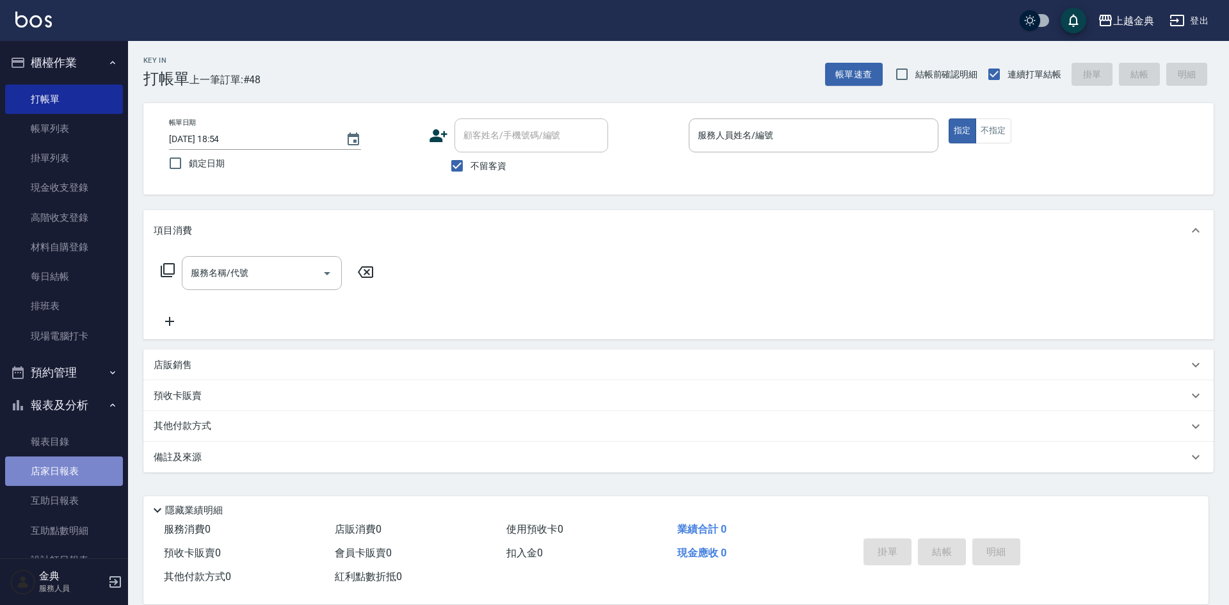
click at [72, 477] on link "店家日報表" at bounding box center [64, 470] width 118 height 29
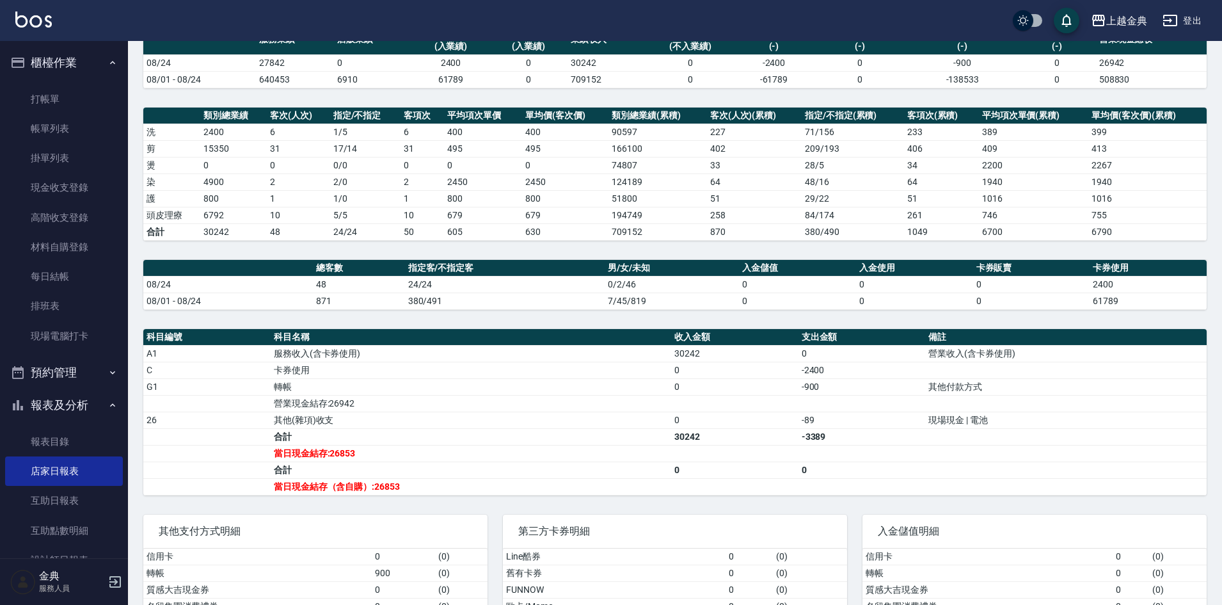
scroll to position [128, 0]
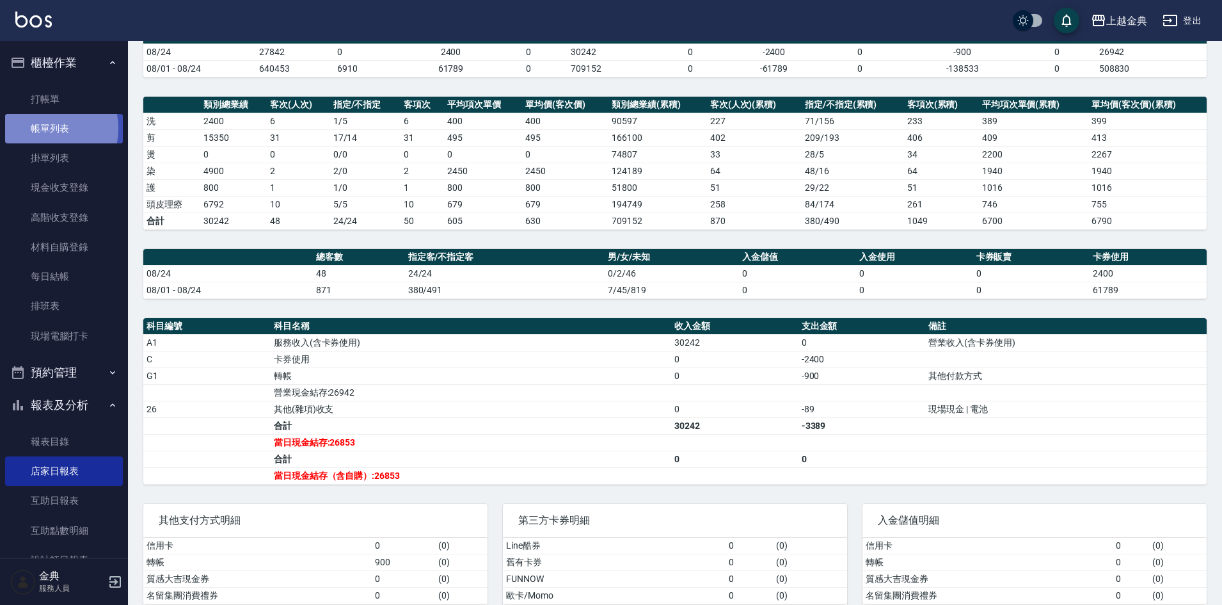
click at [40, 129] on link "帳單列表" at bounding box center [64, 128] width 118 height 29
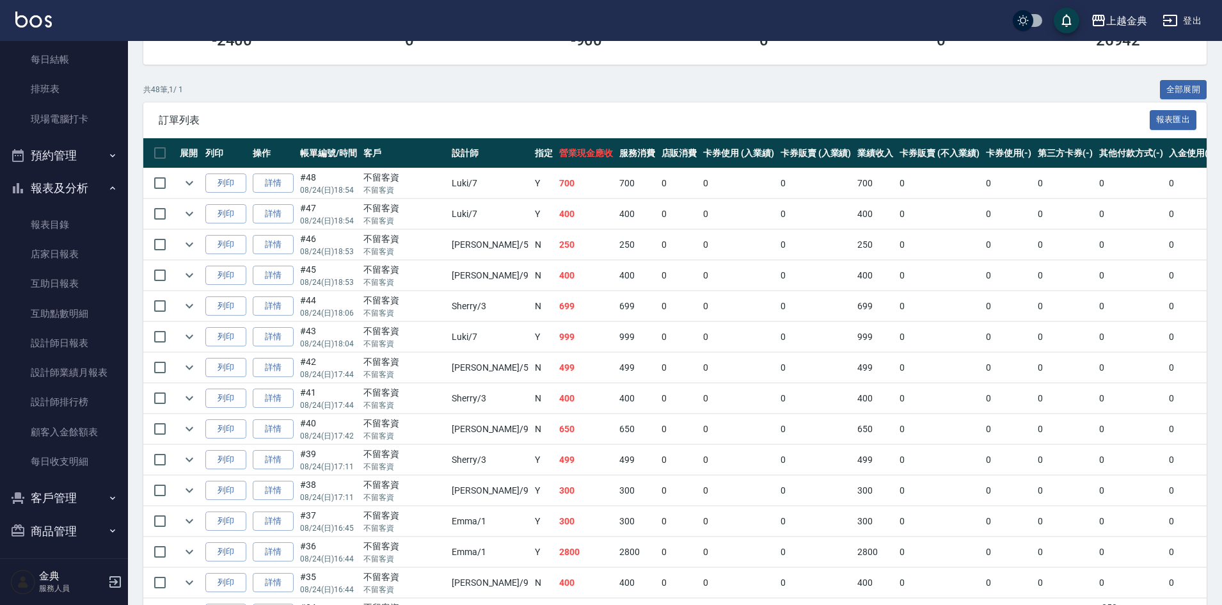
scroll to position [221, 0]
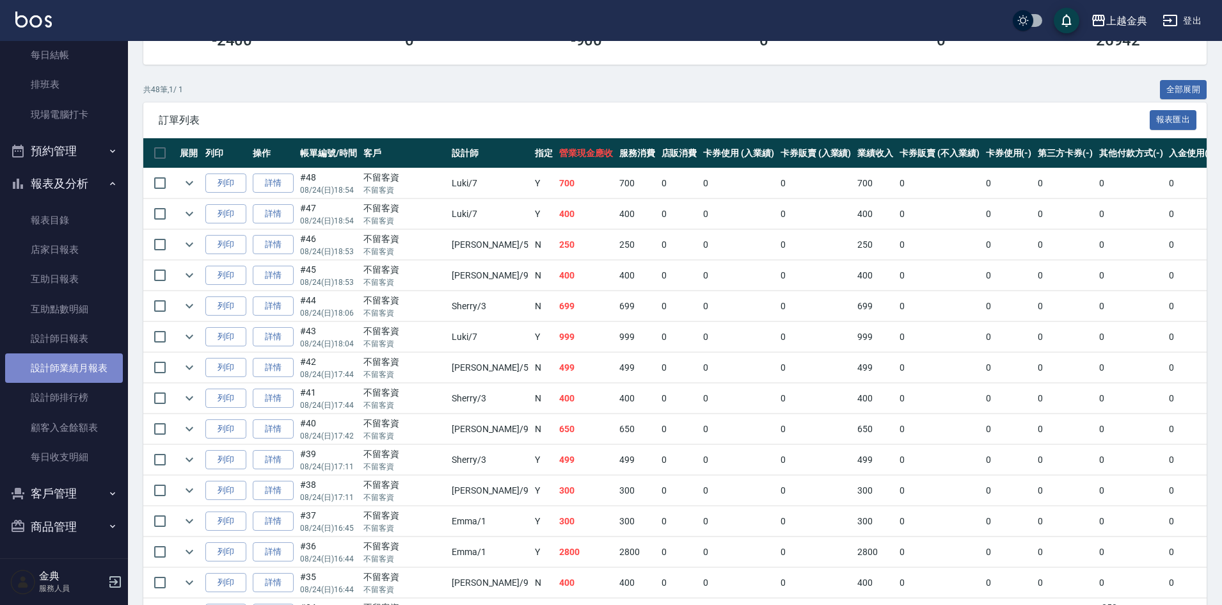
click at [79, 365] on link "設計師業績月報表" at bounding box center [64, 367] width 118 height 29
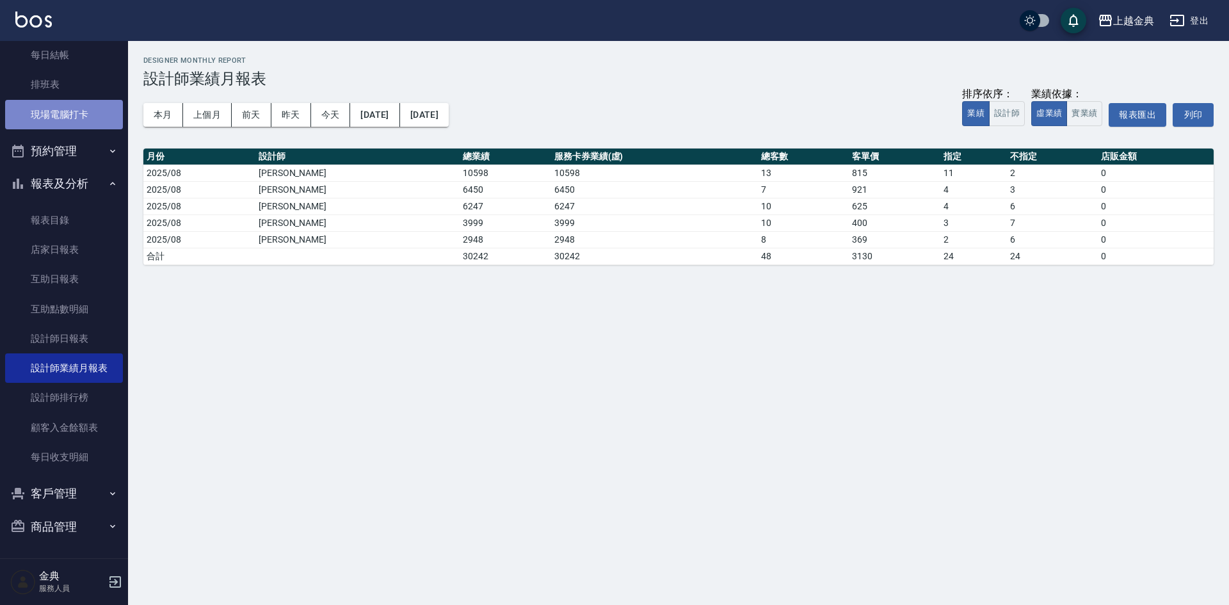
click at [72, 114] on link "現場電腦打卡" at bounding box center [64, 114] width 118 height 29
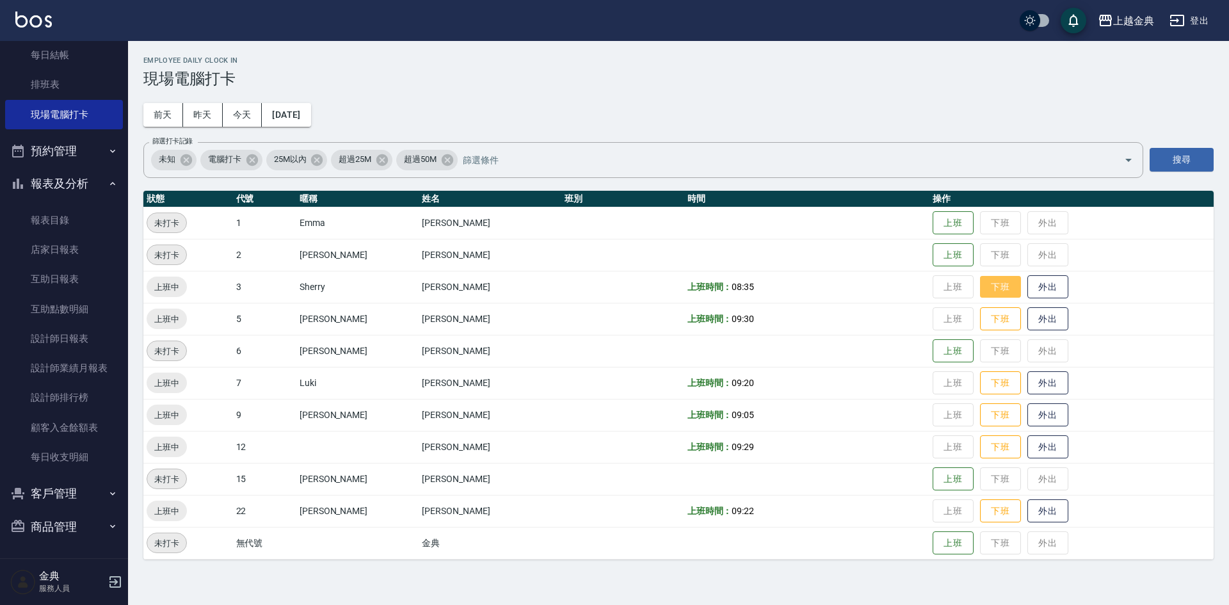
click at [980, 287] on button "下班" at bounding box center [1000, 287] width 41 height 22
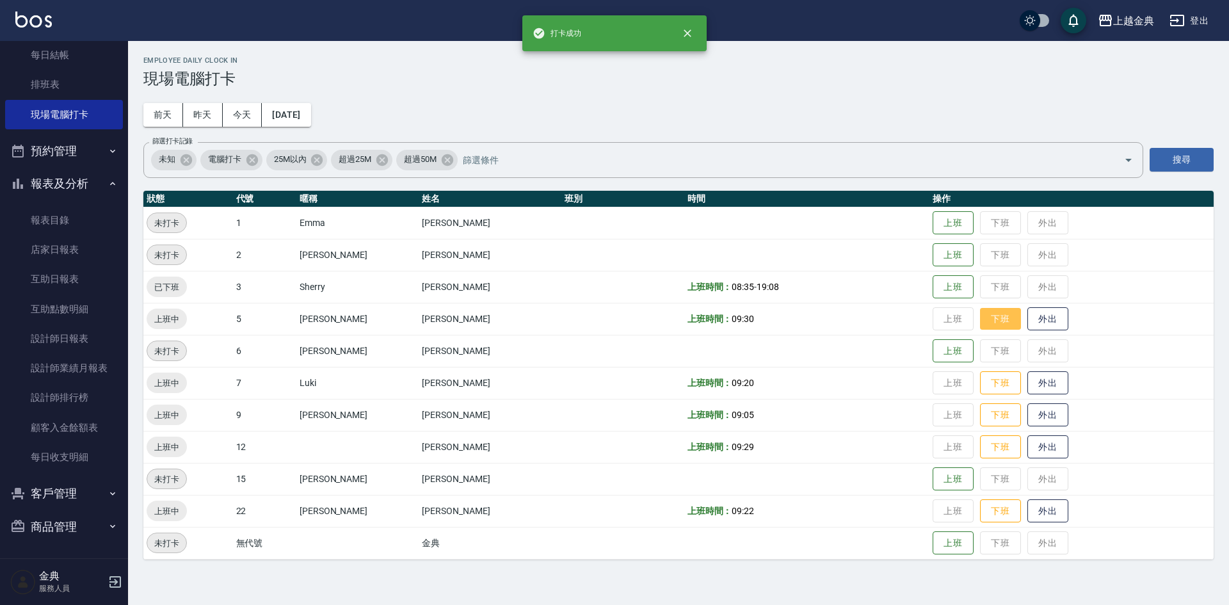
click at [986, 316] on button "下班" at bounding box center [1000, 319] width 41 height 22
click at [991, 385] on button "下班" at bounding box center [1000, 383] width 41 height 22
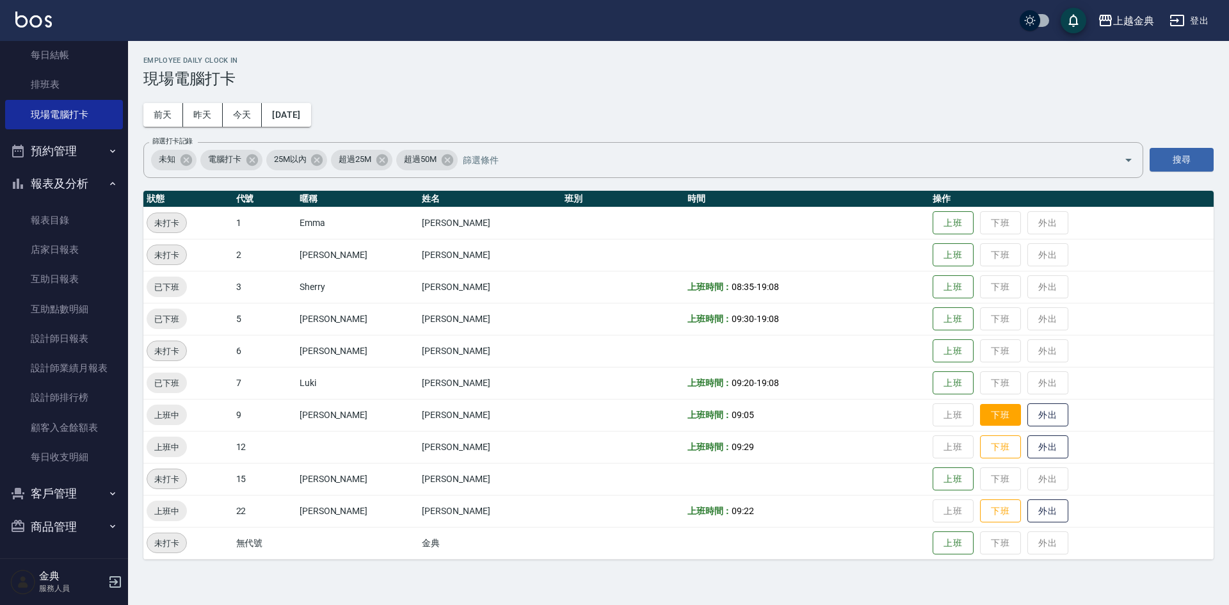
click at [980, 415] on button "下班" at bounding box center [1000, 415] width 41 height 22
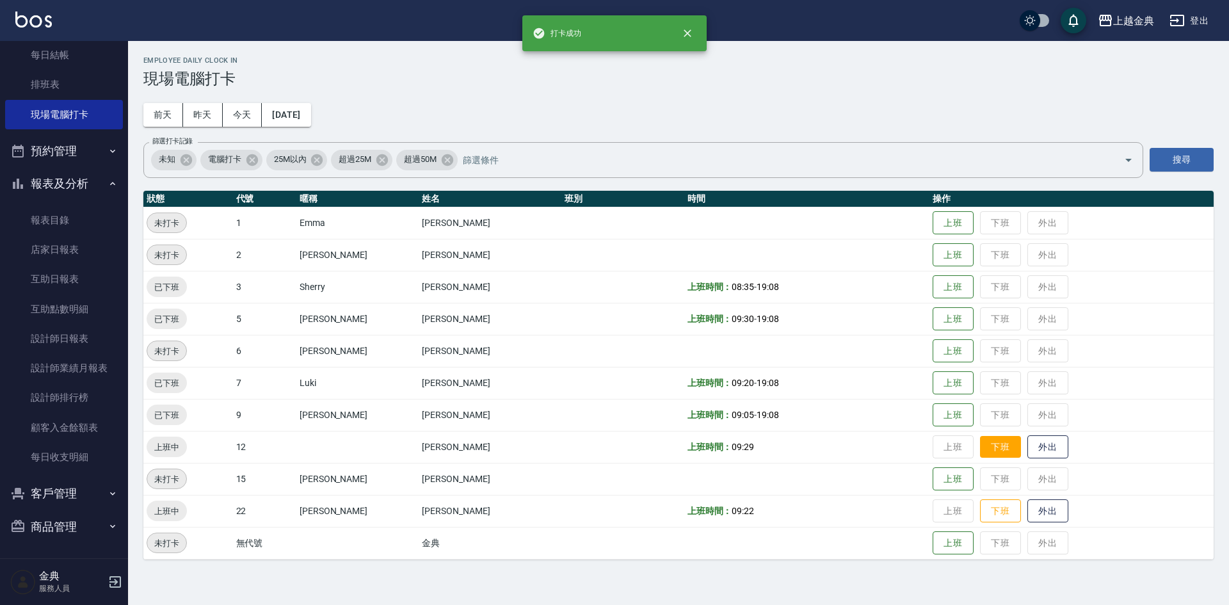
click at [984, 440] on button "下班" at bounding box center [1000, 447] width 41 height 22
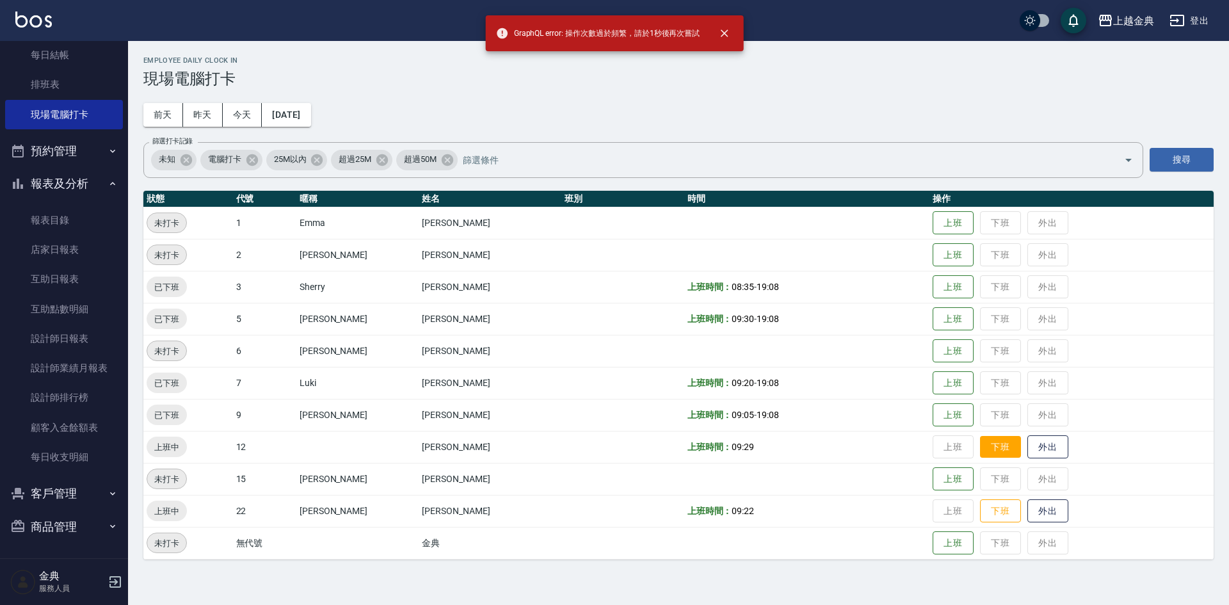
click at [984, 453] on button "下班" at bounding box center [1000, 447] width 41 height 22
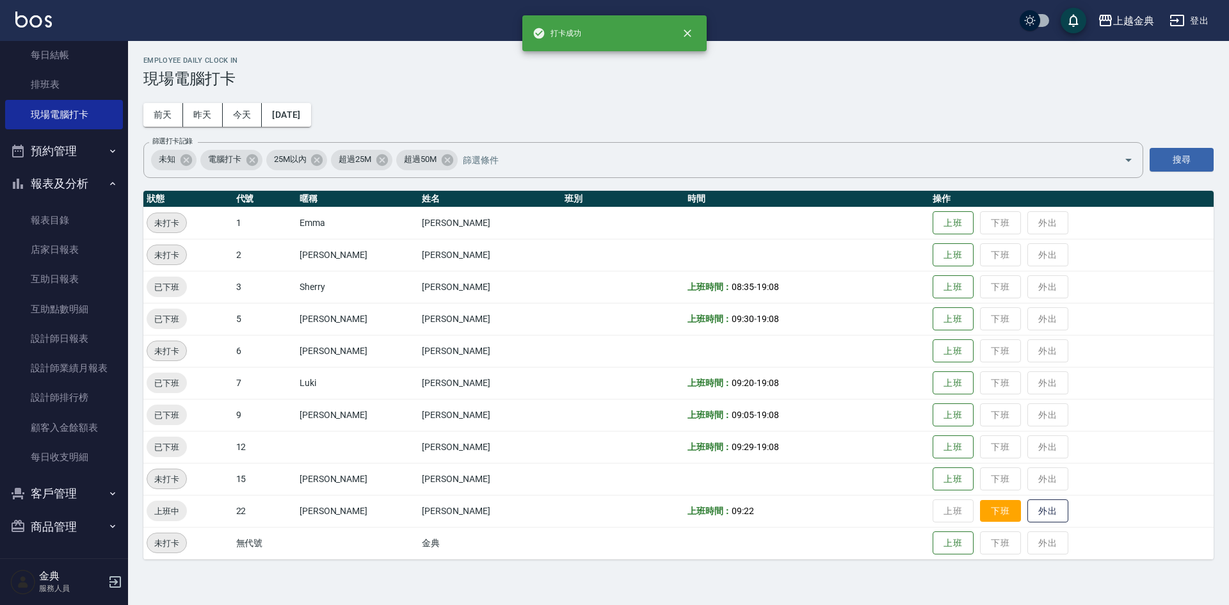
click at [982, 511] on button "下班" at bounding box center [1000, 511] width 41 height 22
